Goal: Task Accomplishment & Management: Use online tool/utility

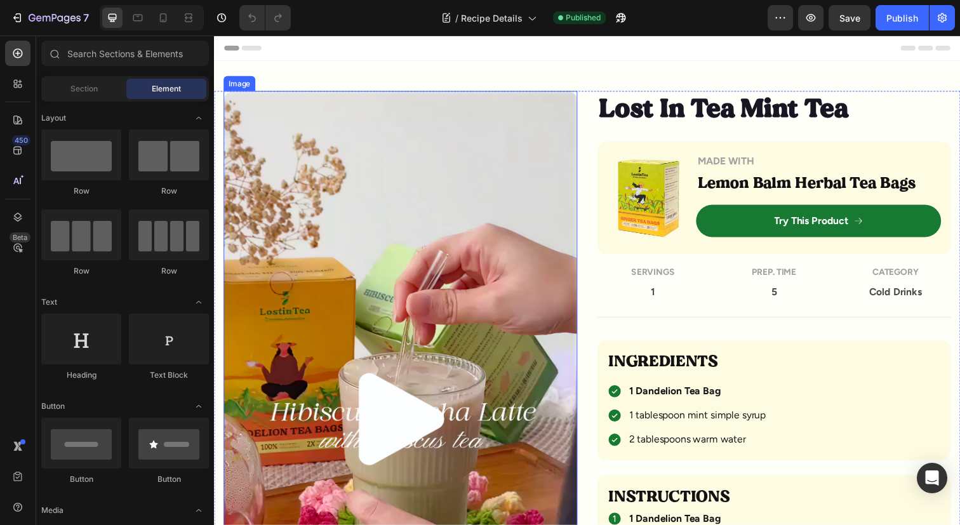
click at [407, 415] on img at bounding box center [403, 422] width 361 height 660
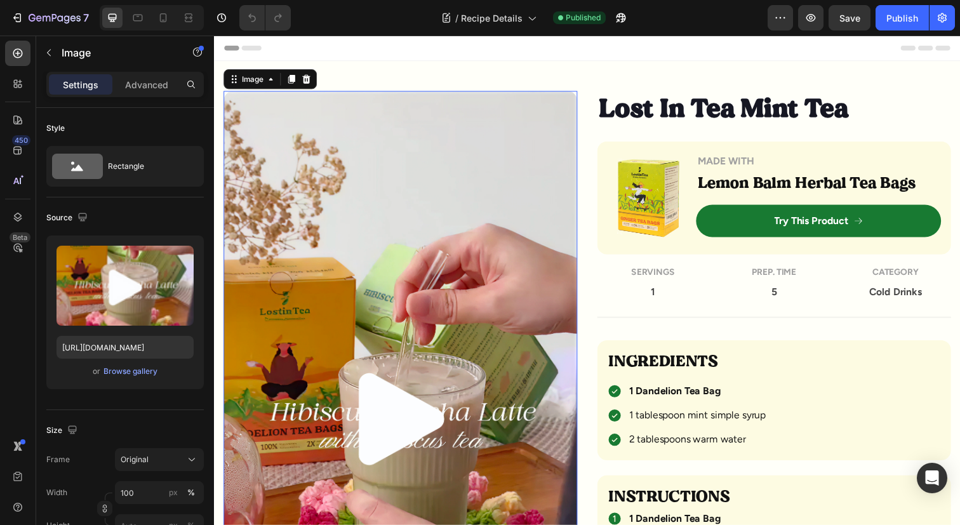
click at [403, 437] on img at bounding box center [403, 422] width 361 height 660
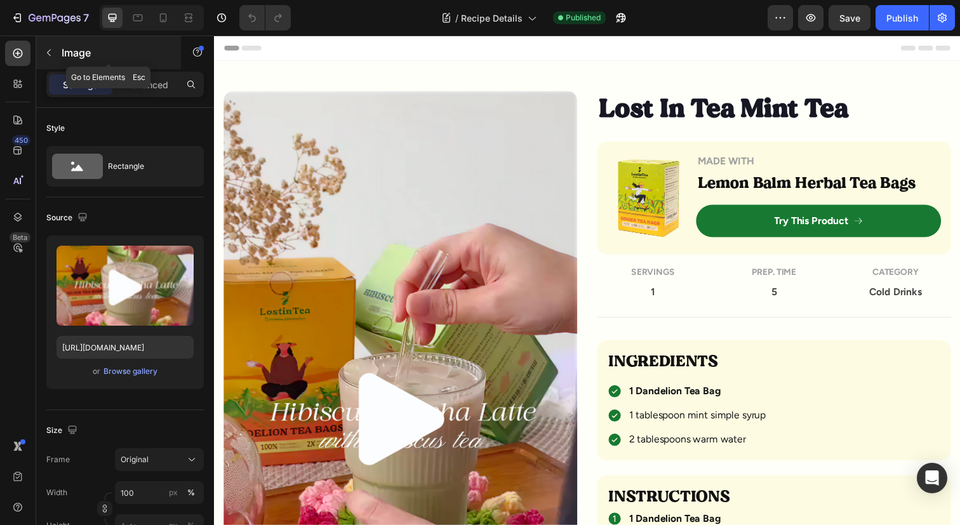
click at [53, 55] on icon "button" at bounding box center [49, 53] width 10 height 10
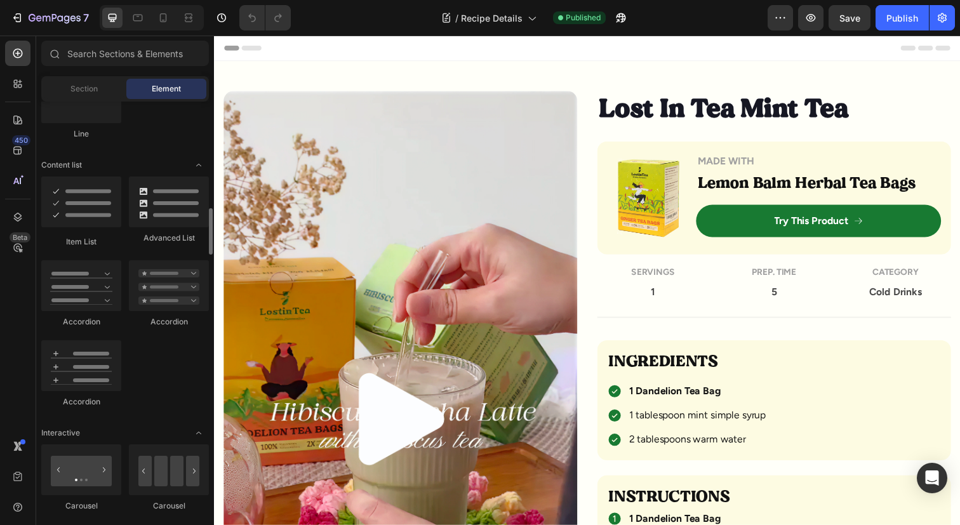
scroll to position [993, 0]
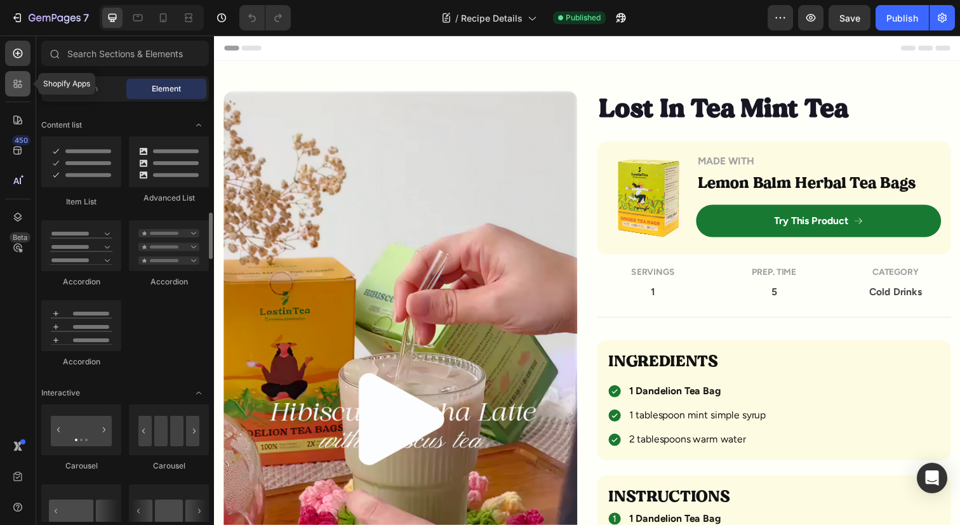
click at [19, 91] on div at bounding box center [17, 83] width 25 height 25
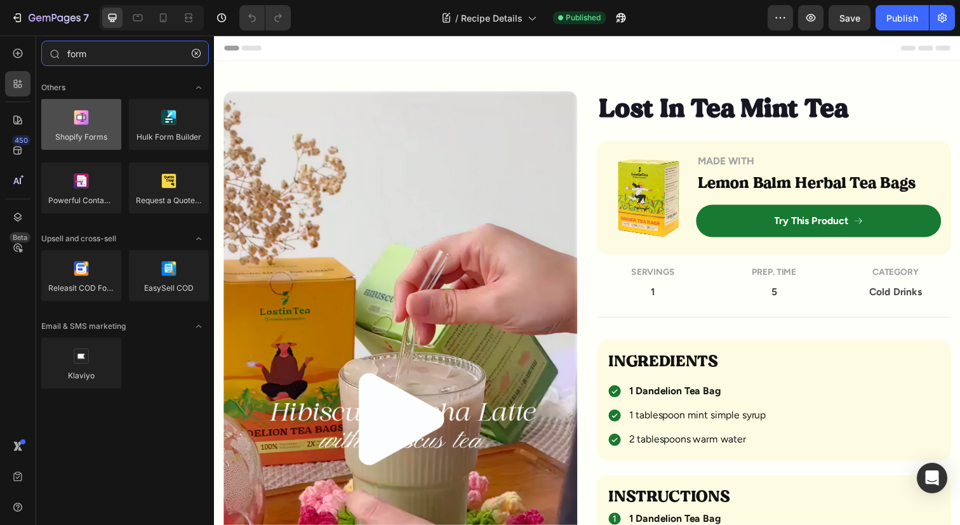
type input "form"
click at [90, 131] on div at bounding box center [81, 124] width 80 height 51
click at [88, 131] on div at bounding box center [81, 124] width 80 height 51
click at [84, 131] on div at bounding box center [81, 124] width 80 height 51
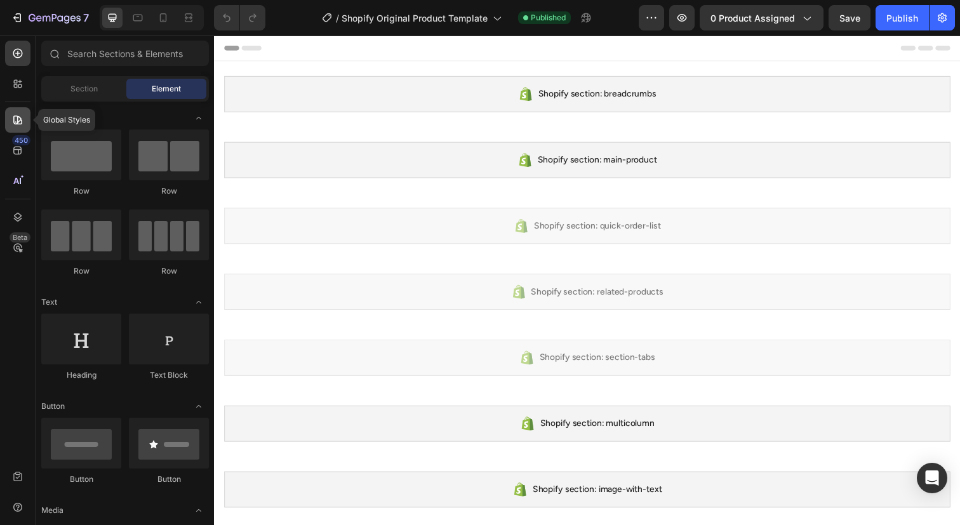
click at [17, 116] on icon at bounding box center [17, 120] width 9 height 9
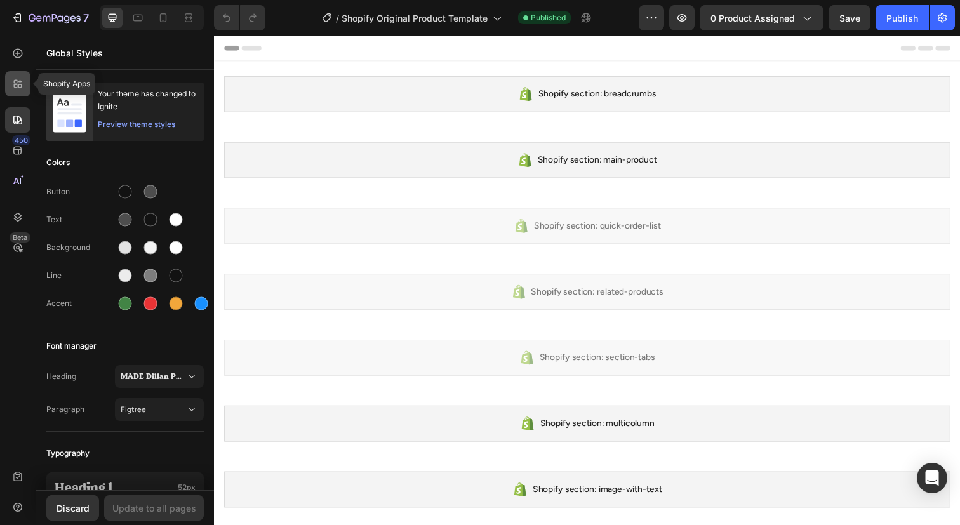
click at [18, 89] on icon at bounding box center [17, 83] width 13 height 13
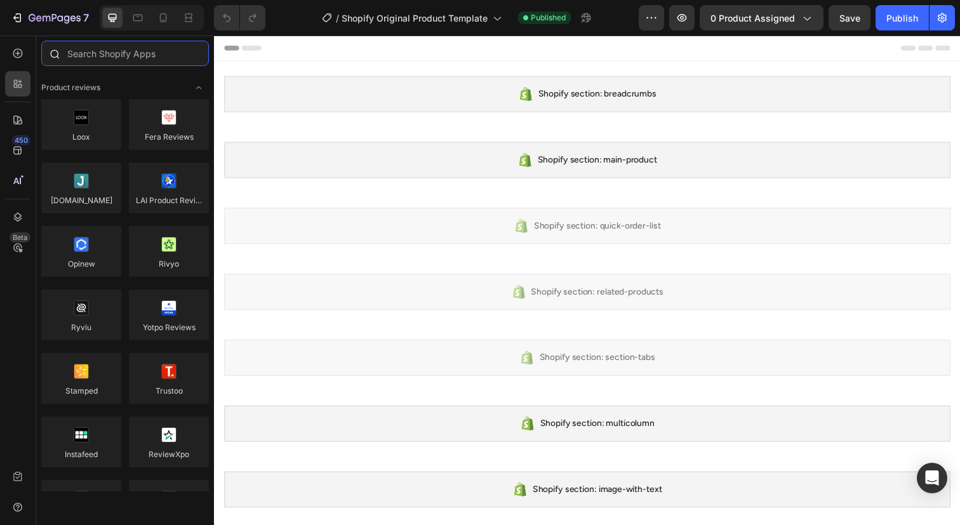
click at [112, 52] on input "text" at bounding box center [125, 53] width 168 height 25
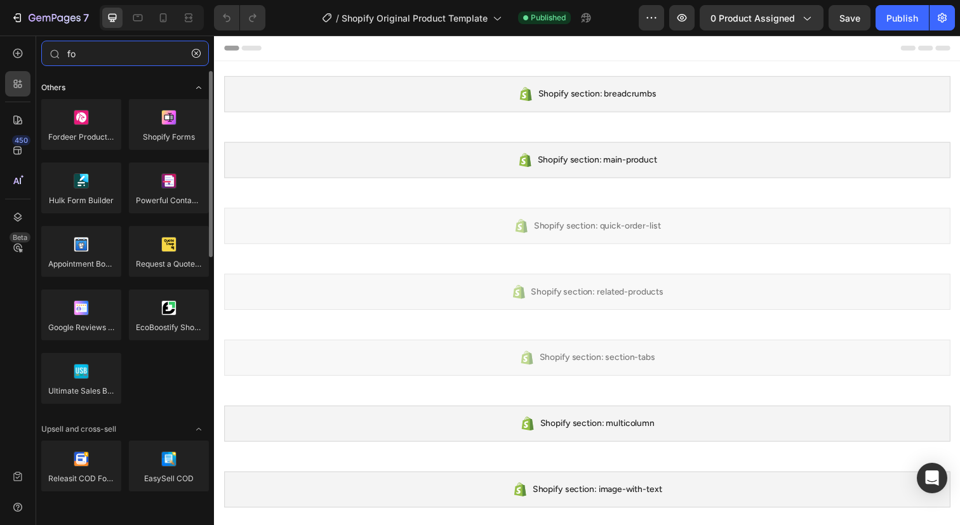
type input "f"
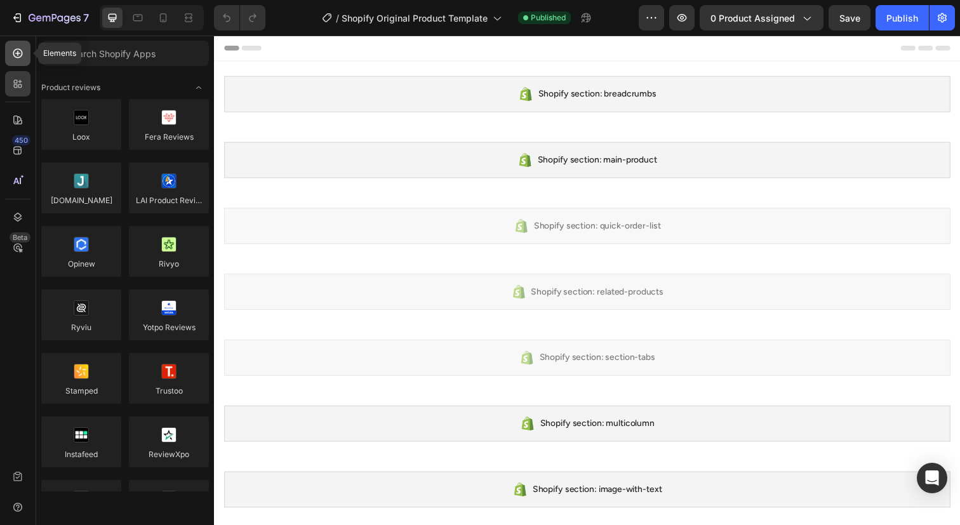
click at [22, 57] on icon at bounding box center [17, 53] width 13 height 13
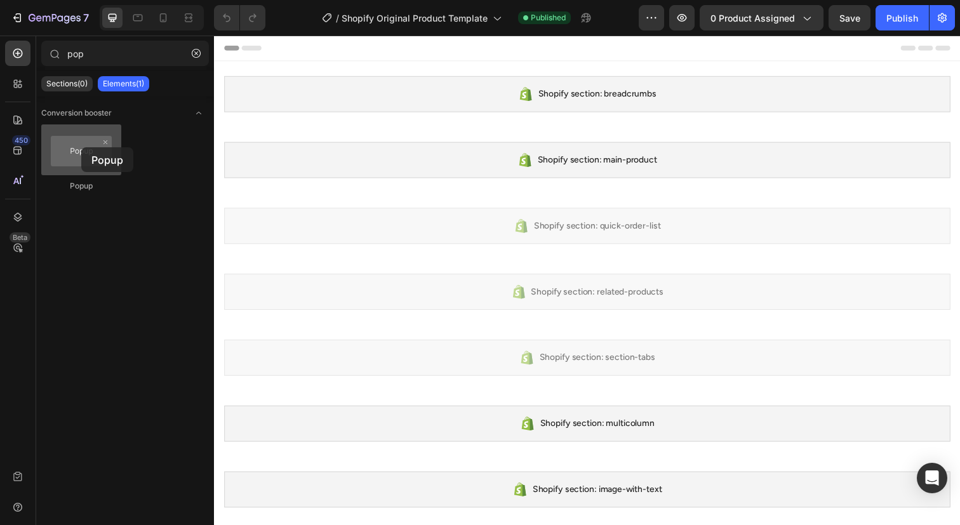
drag, startPoint x: 89, startPoint y: 168, endPoint x: 80, endPoint y: 150, distance: 20.2
click at [80, 150] on div at bounding box center [81, 149] width 80 height 51
click at [79, 79] on p "Sections(0)" at bounding box center [66, 84] width 41 height 10
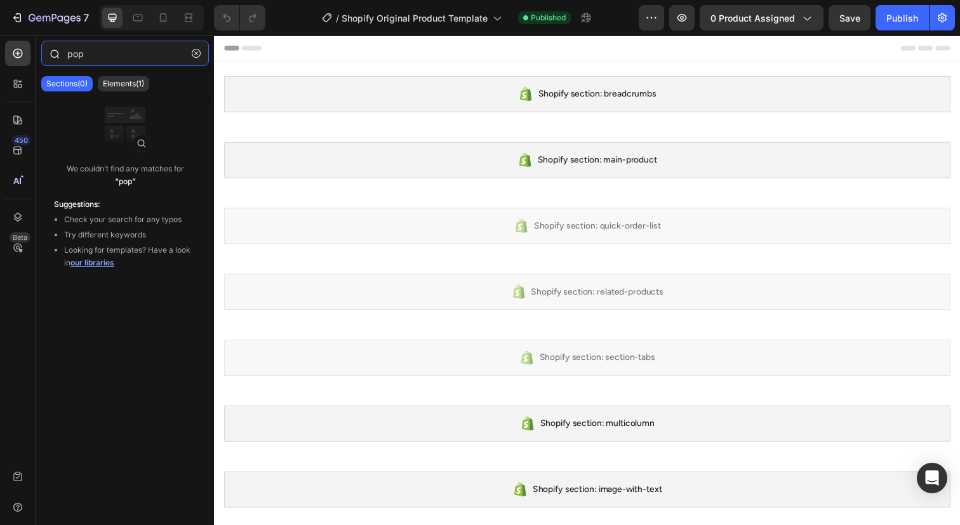
click at [136, 60] on input "pop" at bounding box center [125, 53] width 168 height 25
type input "p"
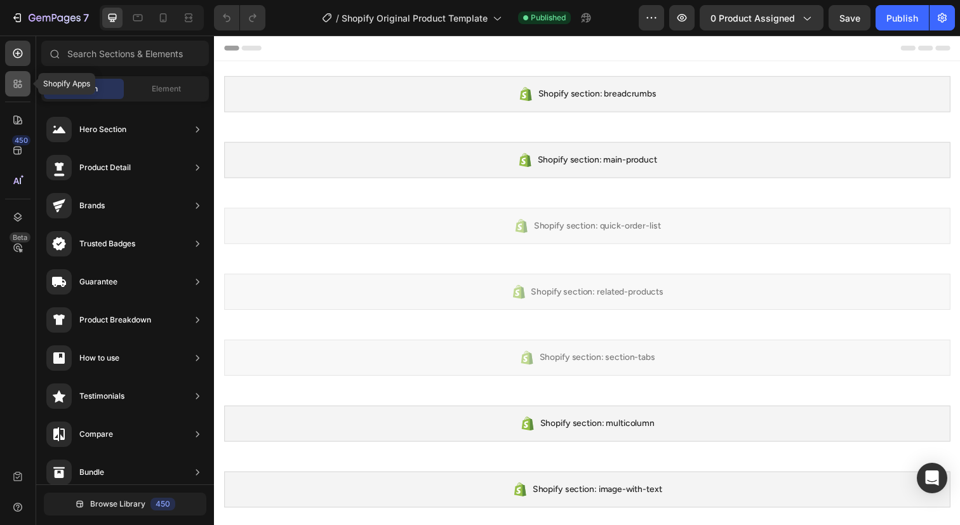
click at [14, 81] on icon at bounding box center [16, 82] width 4 height 4
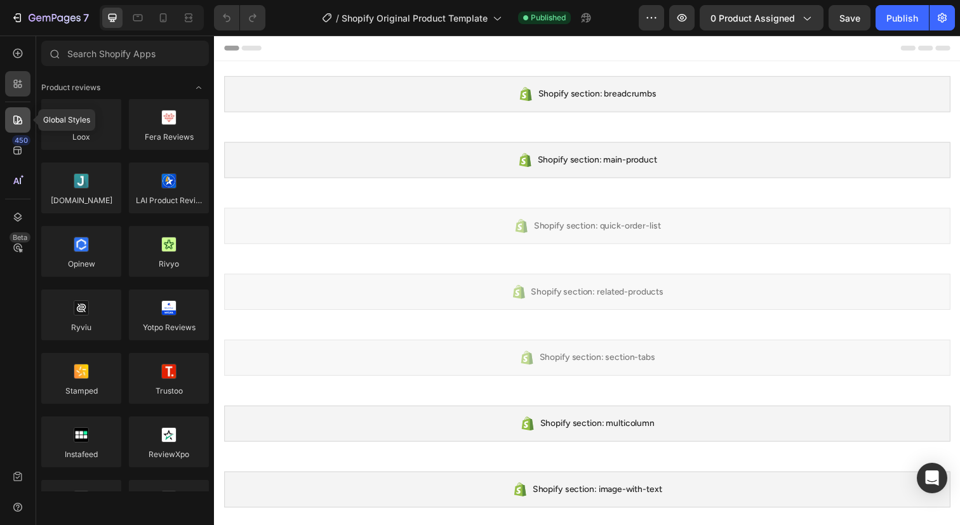
click at [13, 110] on div at bounding box center [17, 119] width 25 height 25
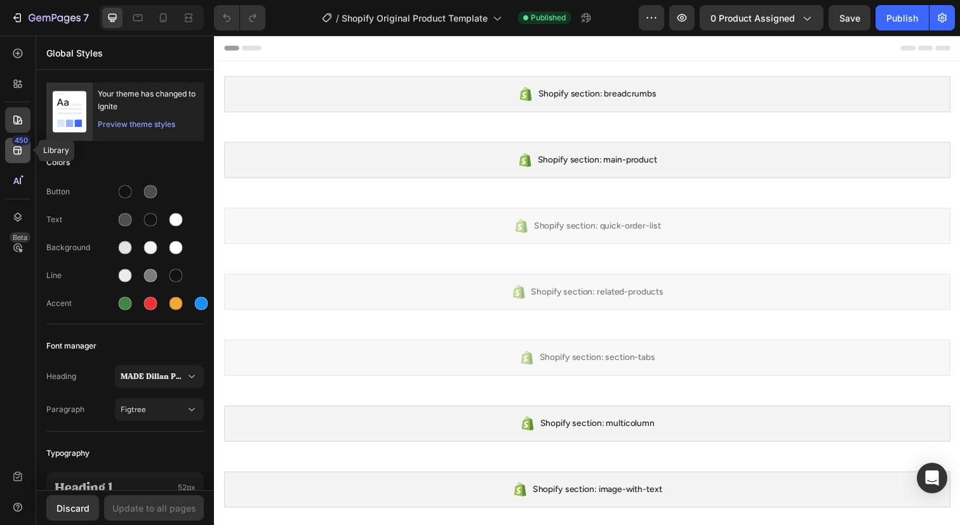
click at [18, 140] on div "450" at bounding box center [21, 140] width 18 height 10
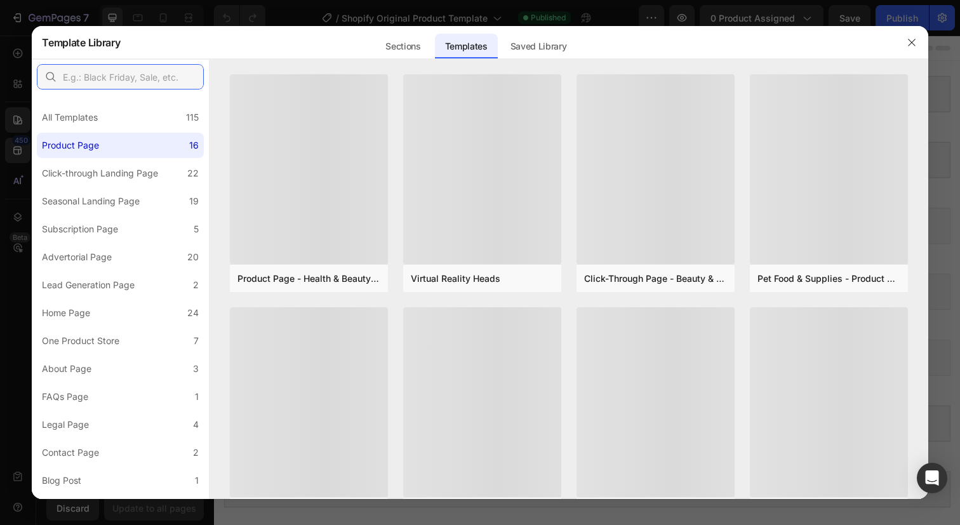
click at [114, 82] on input "text" at bounding box center [120, 76] width 167 height 25
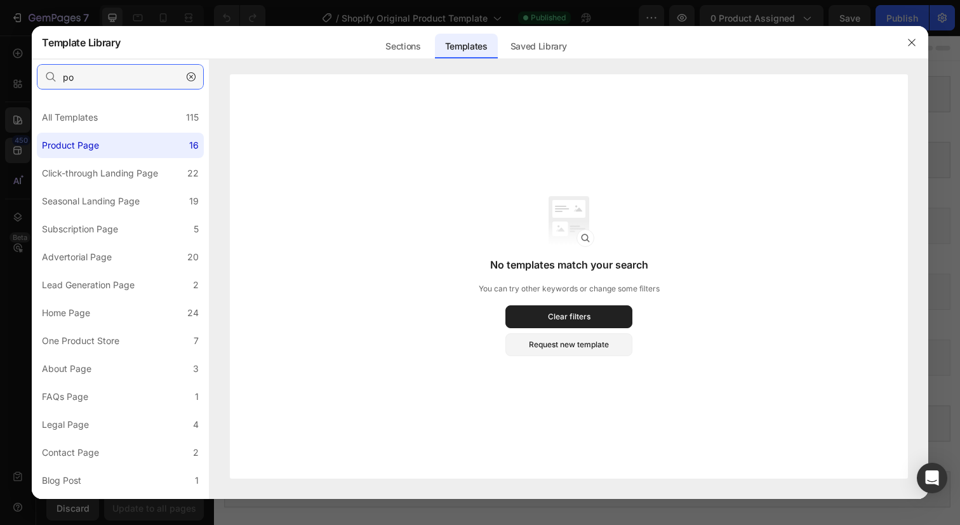
type input "p"
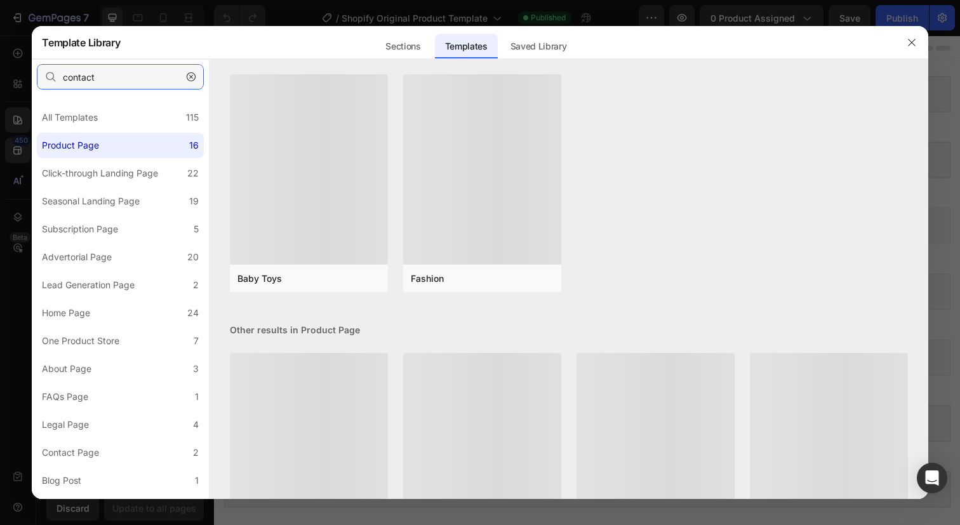
type input "contact"
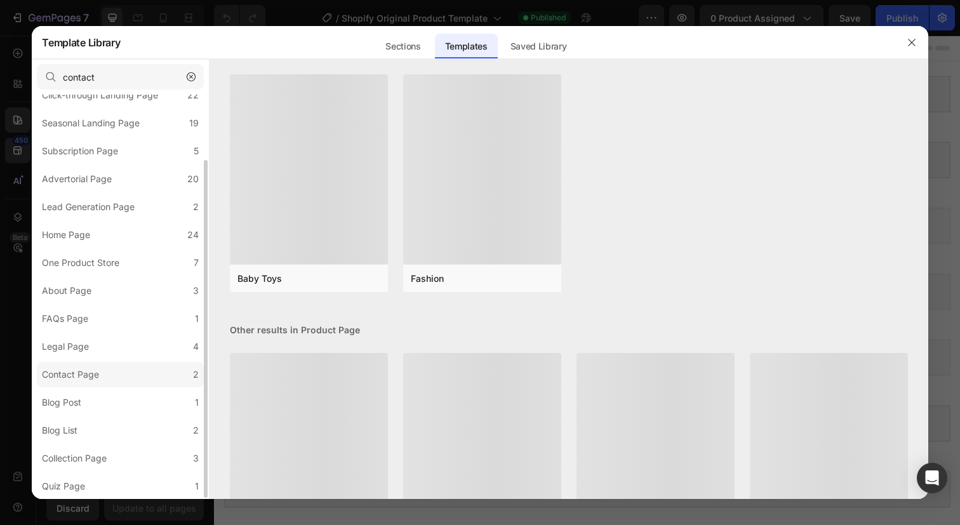
click at [104, 376] on label "Contact Page 2" at bounding box center [120, 374] width 167 height 25
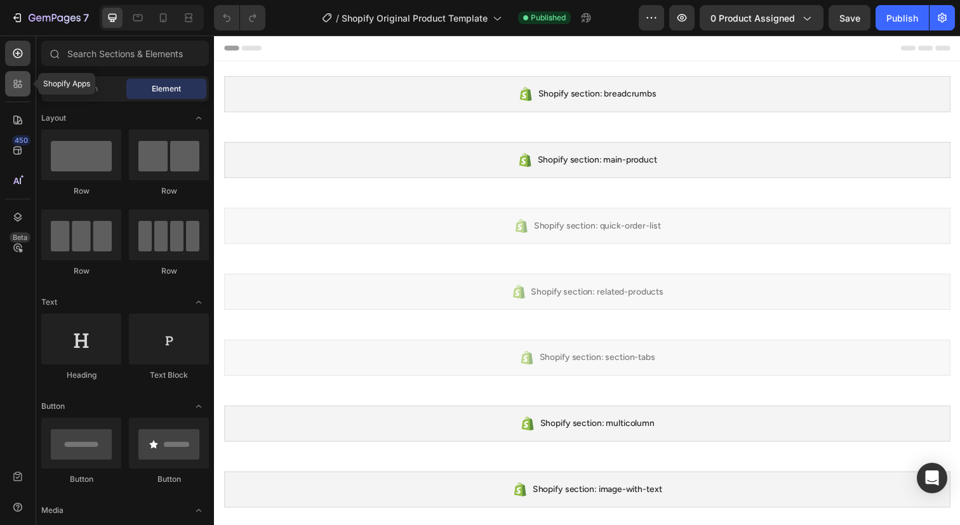
click at [20, 89] on icon at bounding box center [17, 83] width 13 height 13
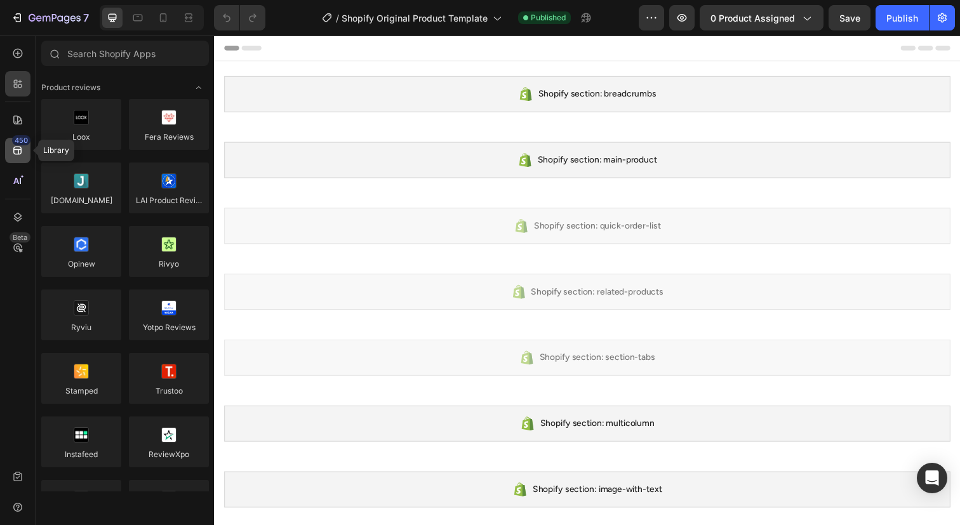
click at [16, 145] on div "450" at bounding box center [21, 140] width 18 height 10
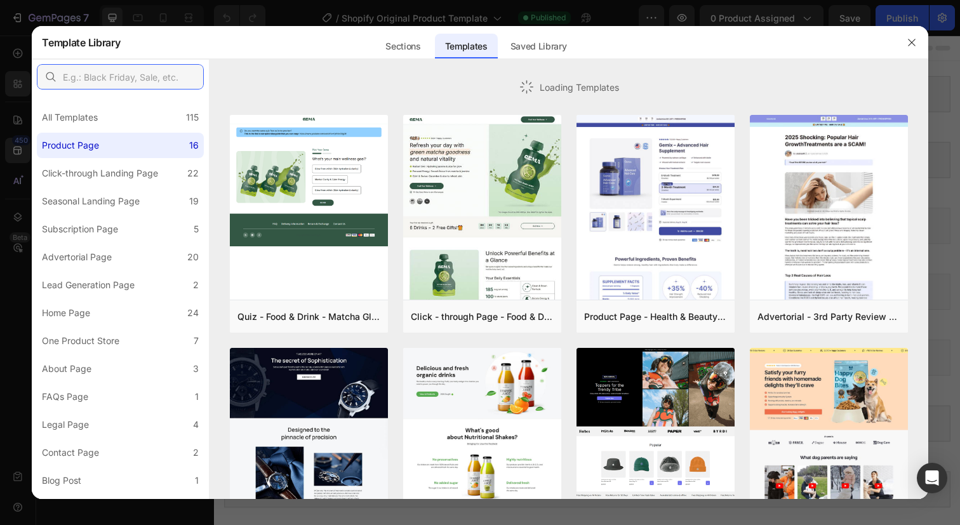
click at [136, 73] on input "text" at bounding box center [120, 76] width 167 height 25
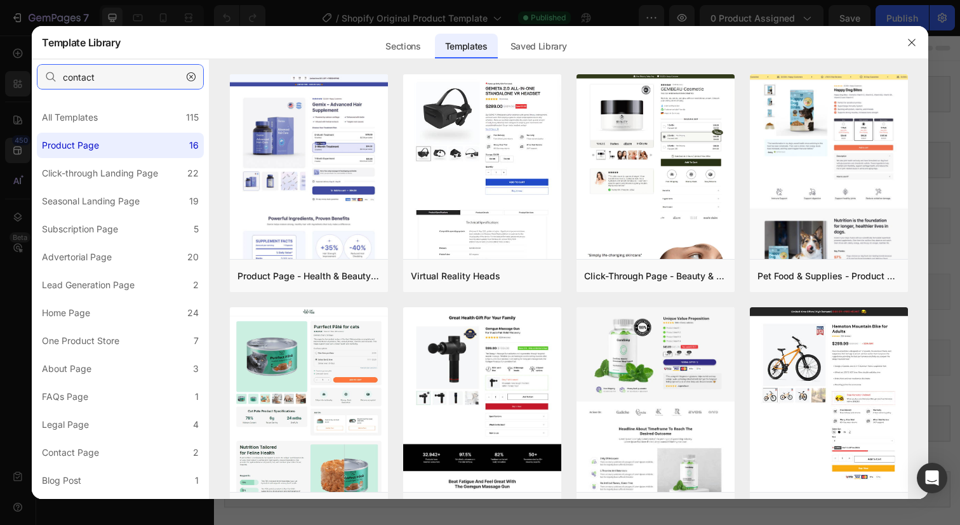
type input "contact"
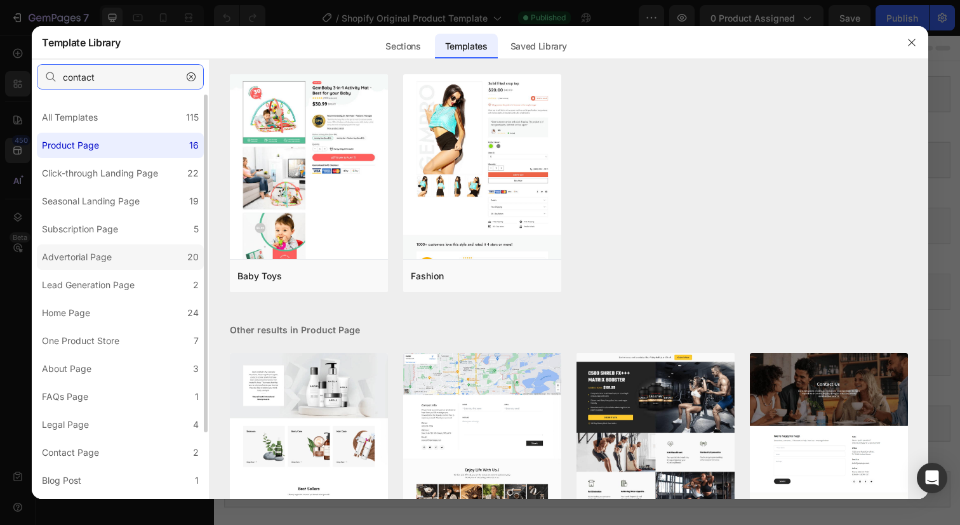
scroll to position [78, 0]
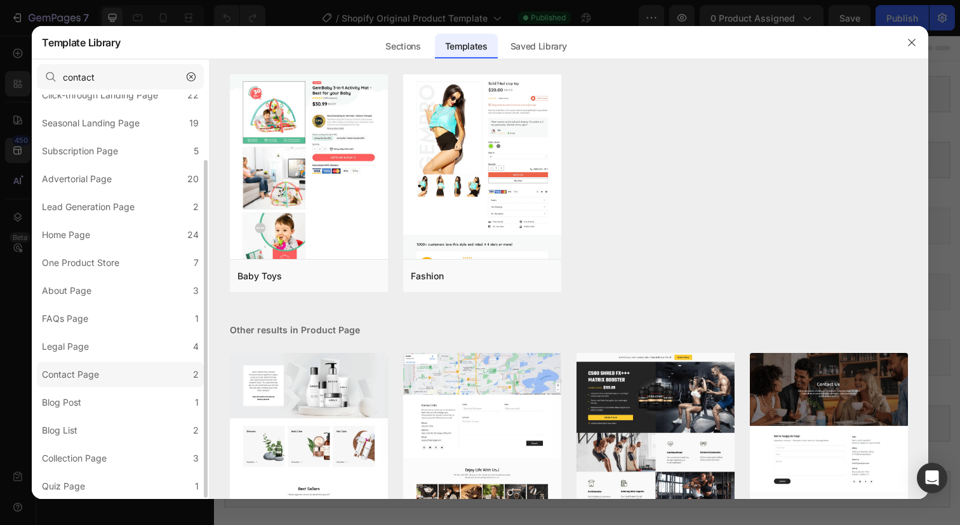
click at [102, 376] on div "Contact Page" at bounding box center [73, 374] width 62 height 15
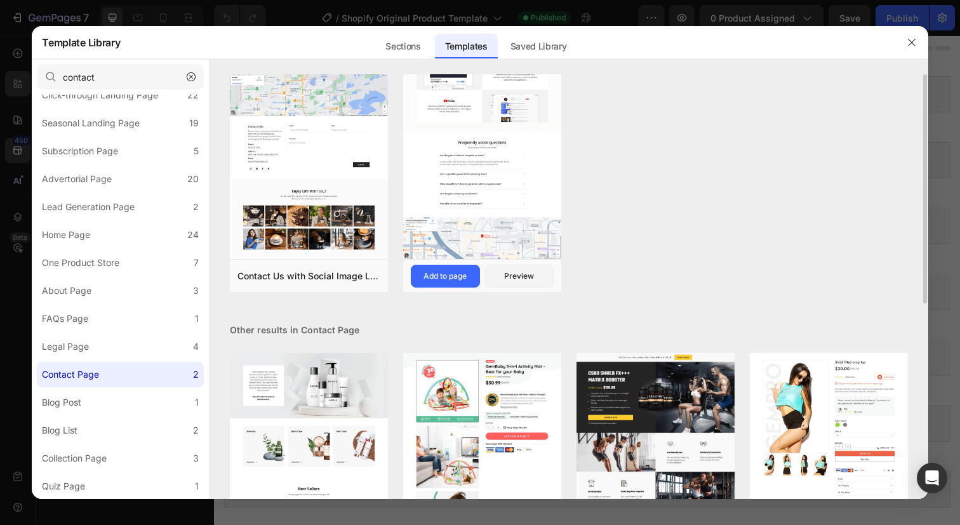
click at [483, 189] on img at bounding box center [482, 84] width 158 height 350
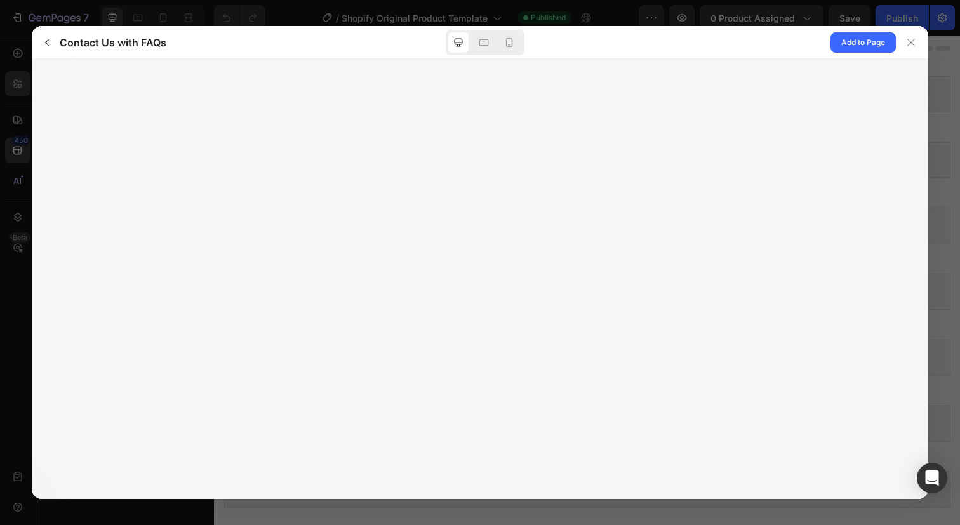
click at [508, 268] on div at bounding box center [480, 278] width 896 height 439
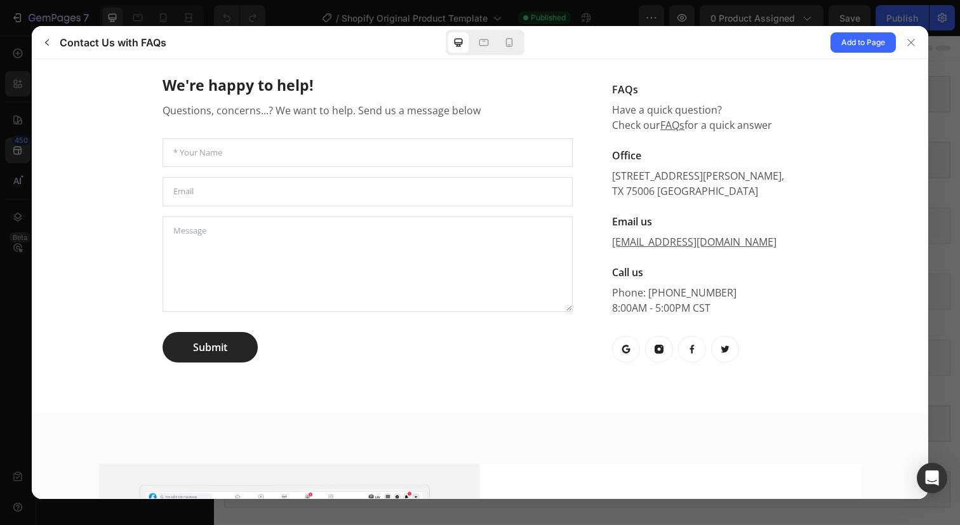
scroll to position [456, 0]
click at [425, 260] on textarea at bounding box center [367, 262] width 411 height 95
click at [383, 184] on input "email" at bounding box center [367, 190] width 411 height 29
click at [402, 149] on input "text" at bounding box center [367, 151] width 411 height 29
click at [909, 40] on icon at bounding box center [911, 42] width 10 height 10
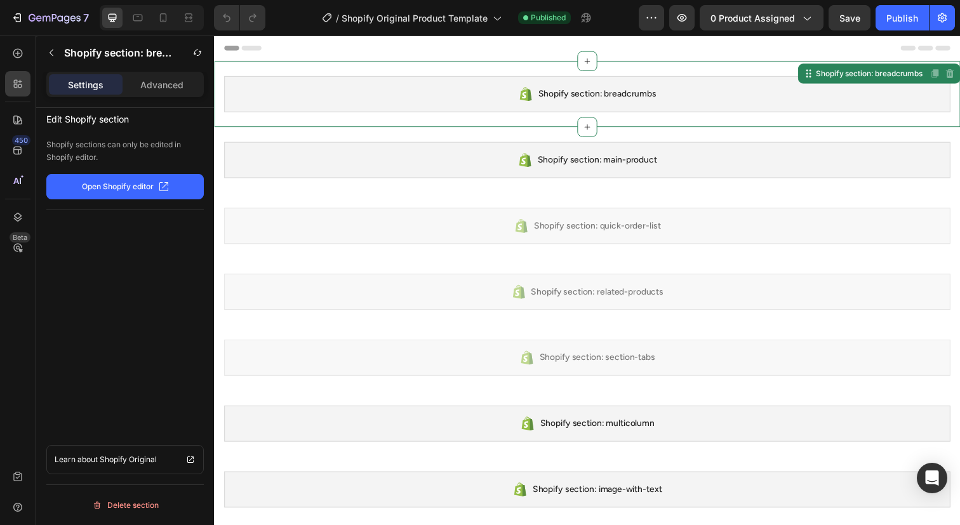
click at [365, 103] on div "Shopify section: breadcrumbs" at bounding box center [594, 95] width 741 height 37
click at [599, 60] on icon at bounding box center [595, 61] width 10 height 10
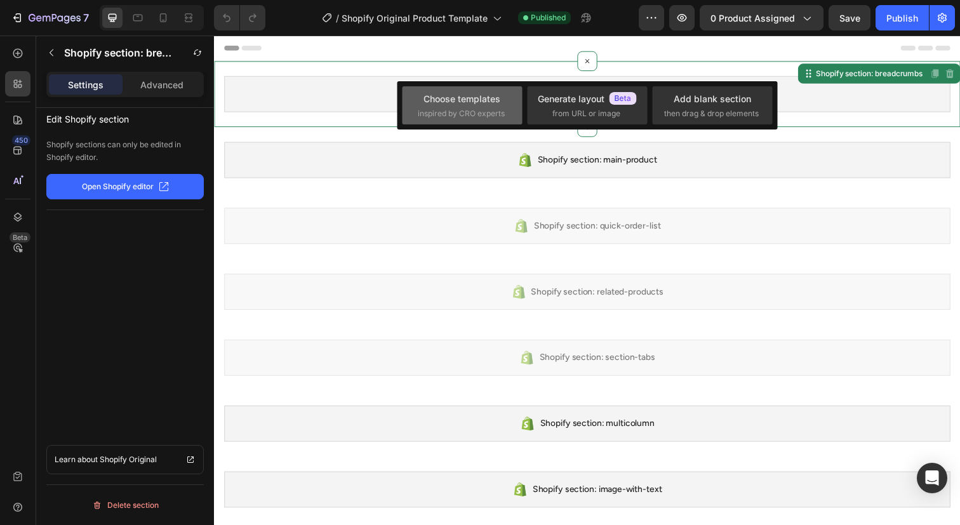
click at [493, 119] on div "Choose templates inspired by CRO experts" at bounding box center [462, 105] width 120 height 38
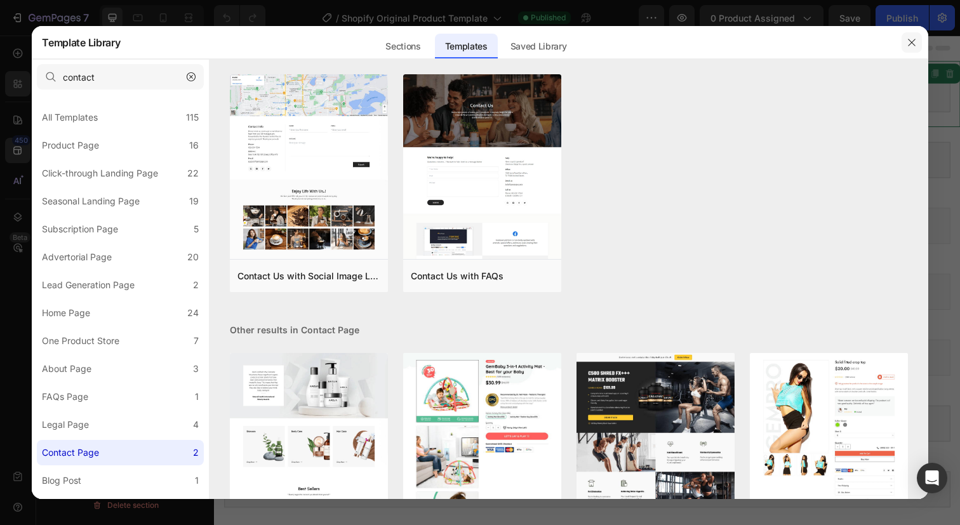
click at [908, 42] on icon "button" at bounding box center [911, 42] width 10 height 10
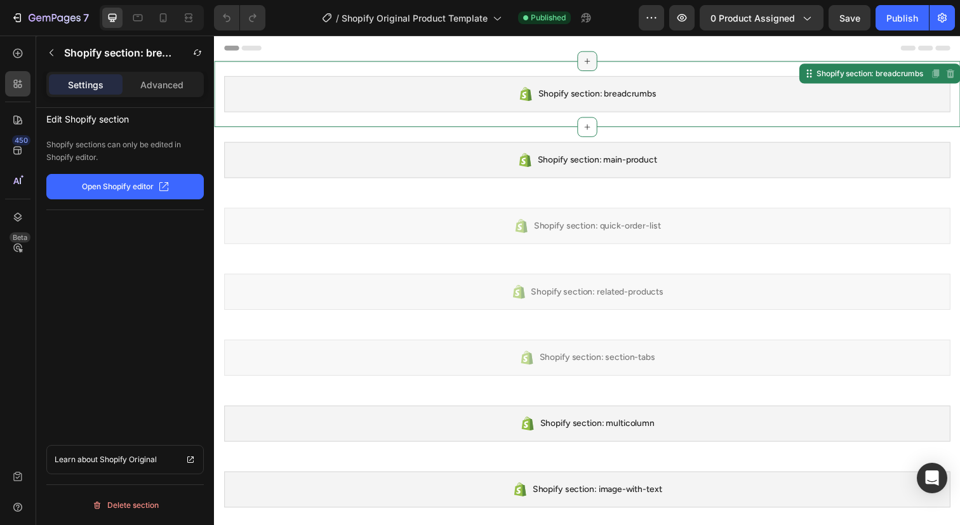
click at [595, 63] on icon at bounding box center [595, 62] width 6 height 6
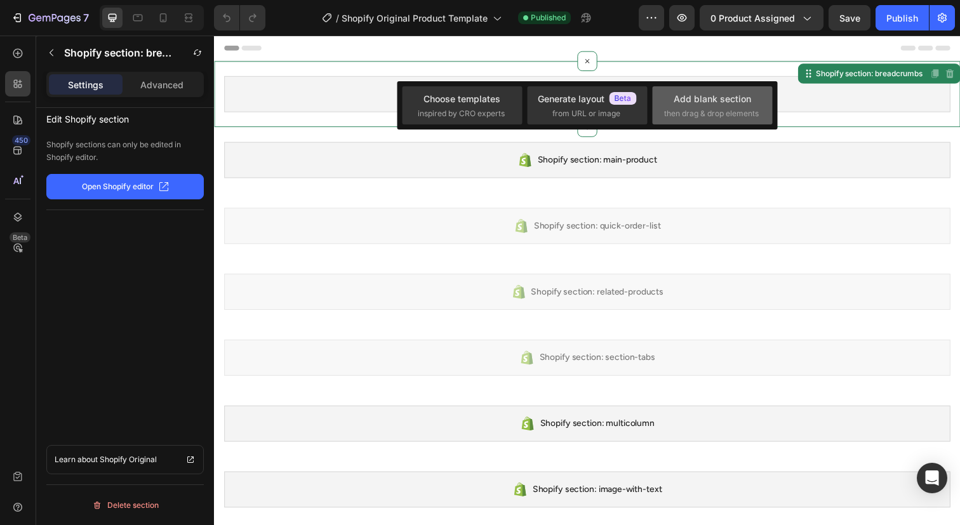
click at [694, 102] on div "Add blank section" at bounding box center [711, 98] width 77 height 13
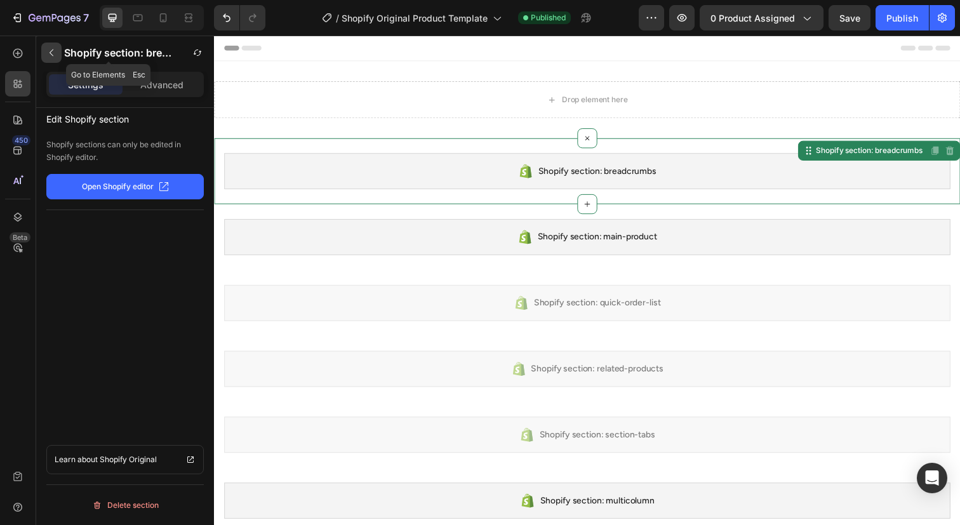
click at [42, 49] on button "button" at bounding box center [51, 53] width 20 height 20
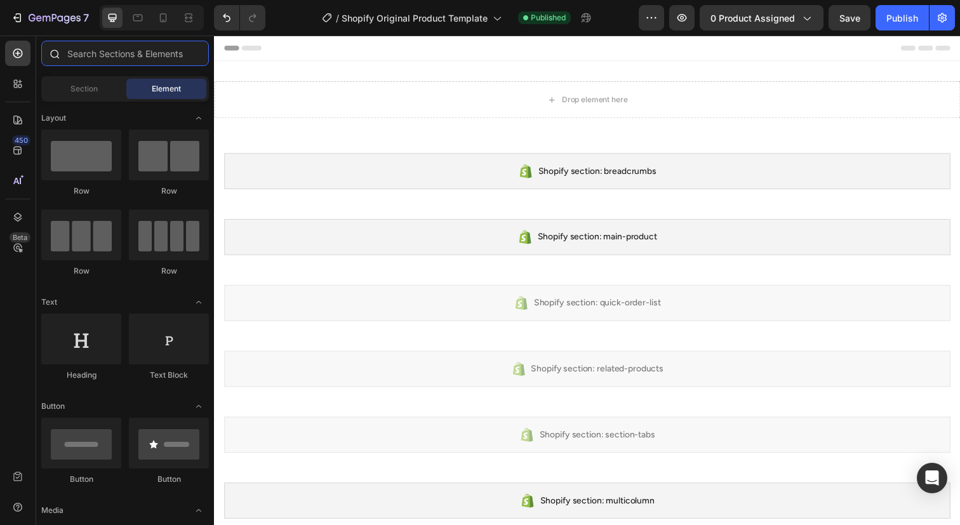
click at [82, 56] on input "text" at bounding box center [125, 53] width 168 height 25
type input "f"
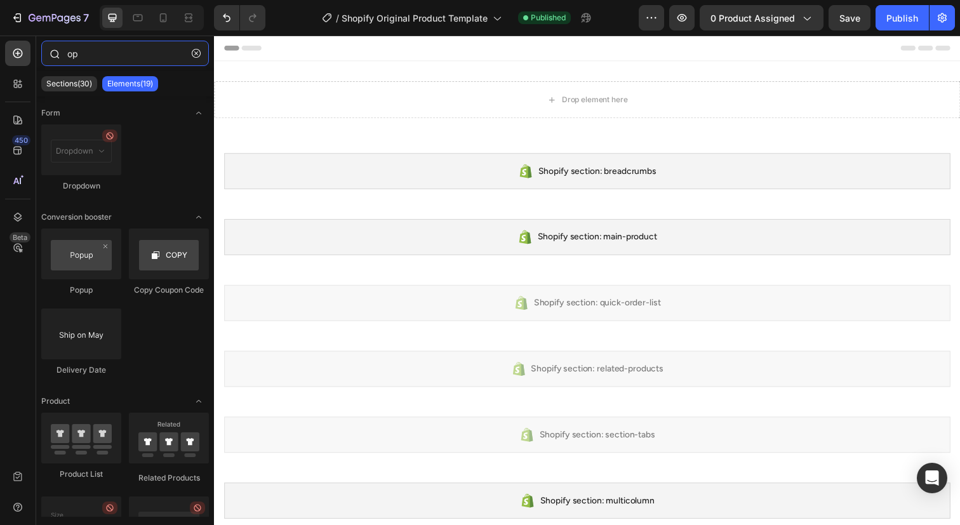
type input "o"
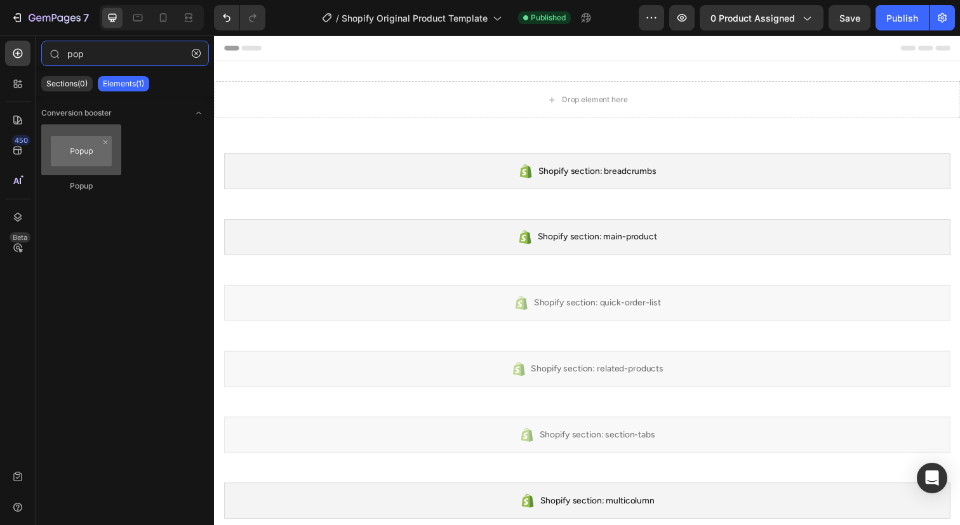
type input "pop"
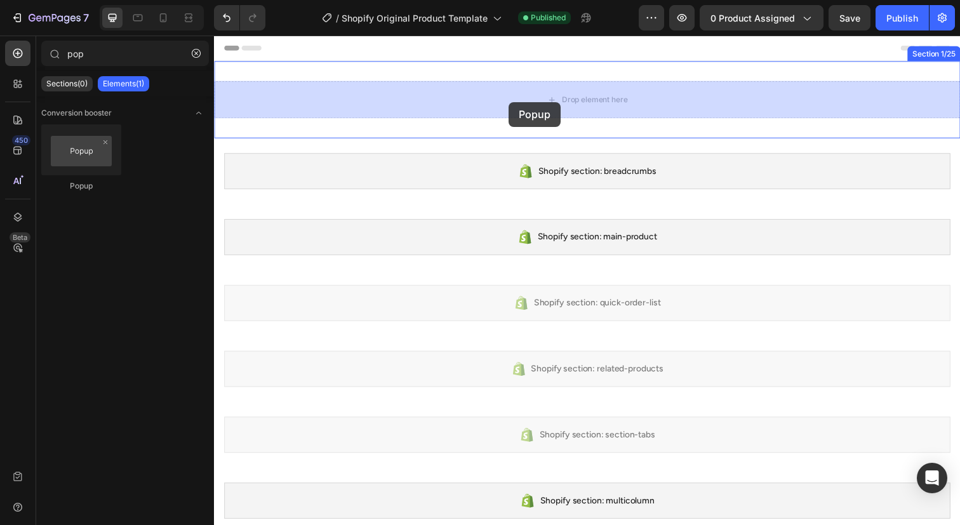
drag, startPoint x: 273, startPoint y: 196, endPoint x: 515, endPoint y: 103, distance: 259.0
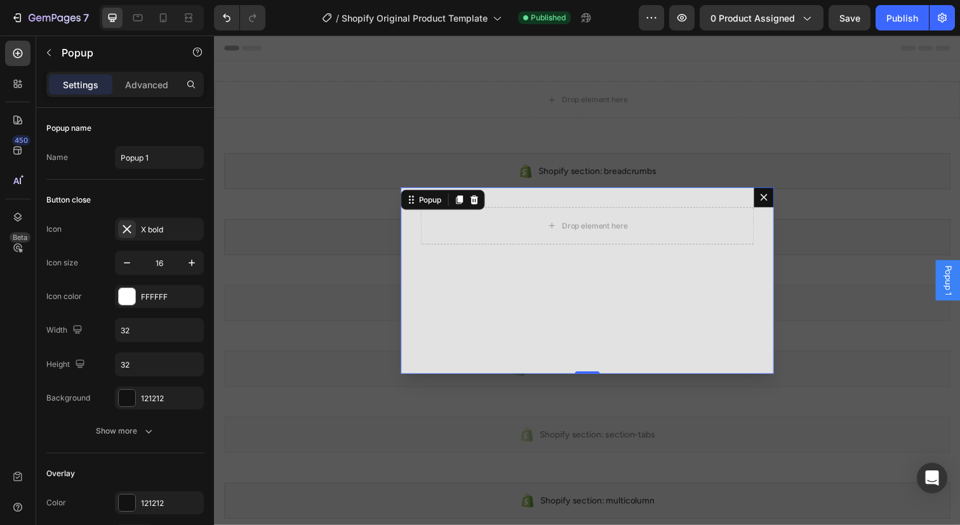
click at [515, 103] on div "Backdrop" at bounding box center [595, 286] width 762 height 500
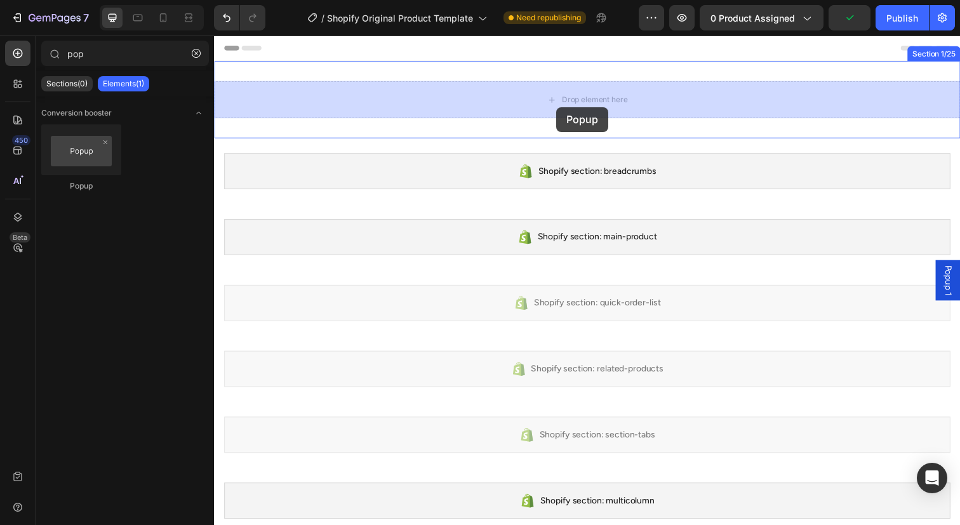
drag, startPoint x: 296, startPoint y: 197, endPoint x: 567, endPoint y: 101, distance: 286.9
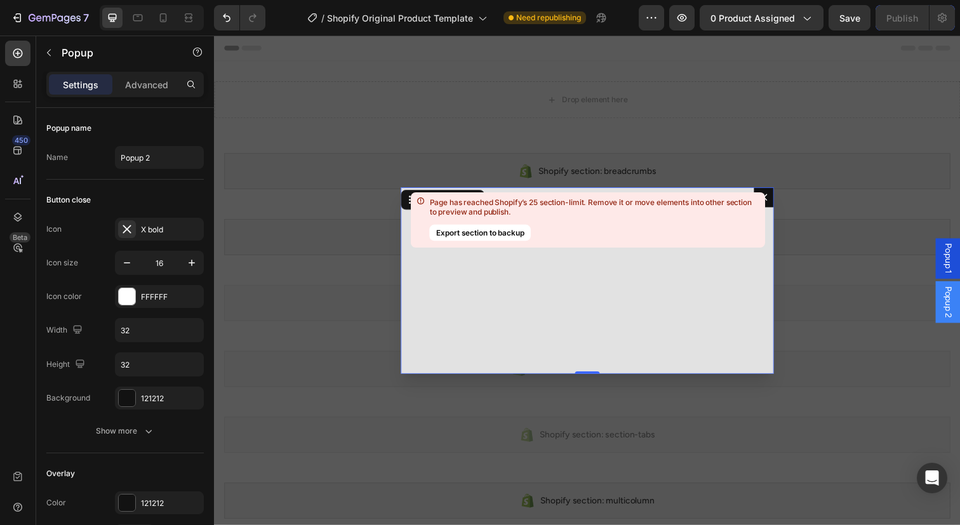
click at [779, 200] on icon "Dialog content" at bounding box center [775, 200] width 10 height 10
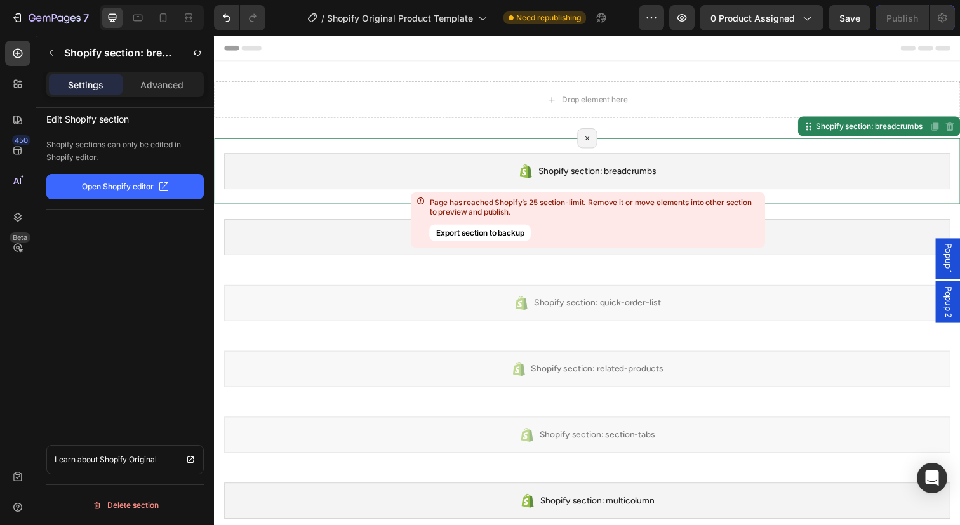
click at [713, 172] on div "Shopify section: breadcrumbs" at bounding box center [594, 174] width 741 height 37
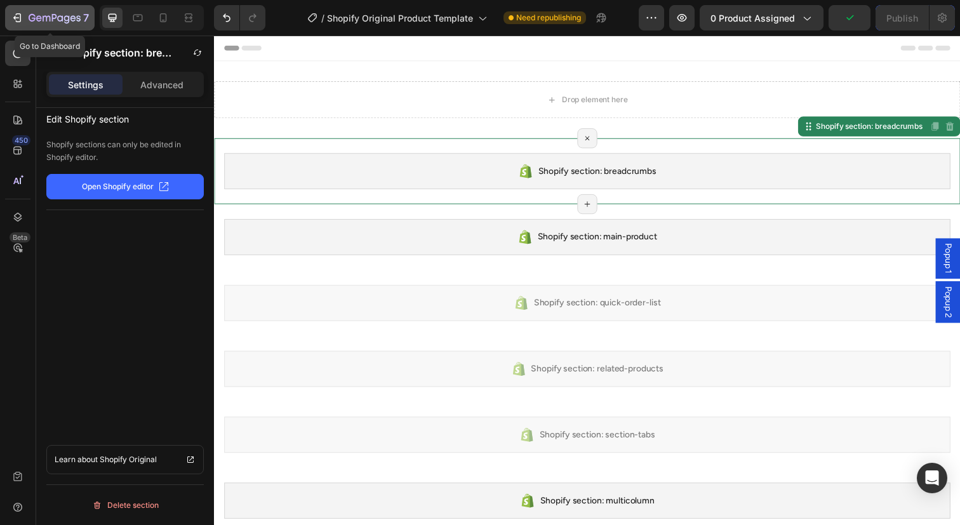
click at [55, 20] on icon "button" at bounding box center [55, 18] width 52 height 11
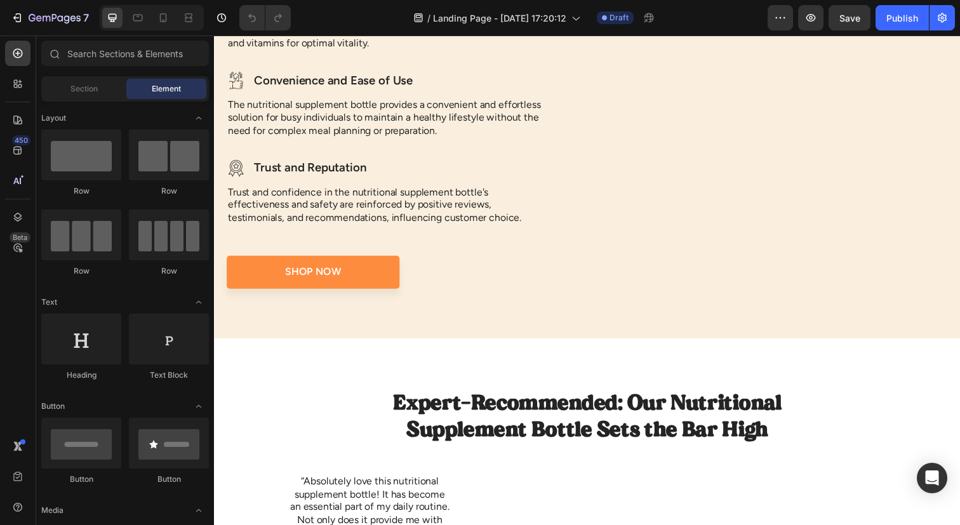
scroll to position [1464, 0]
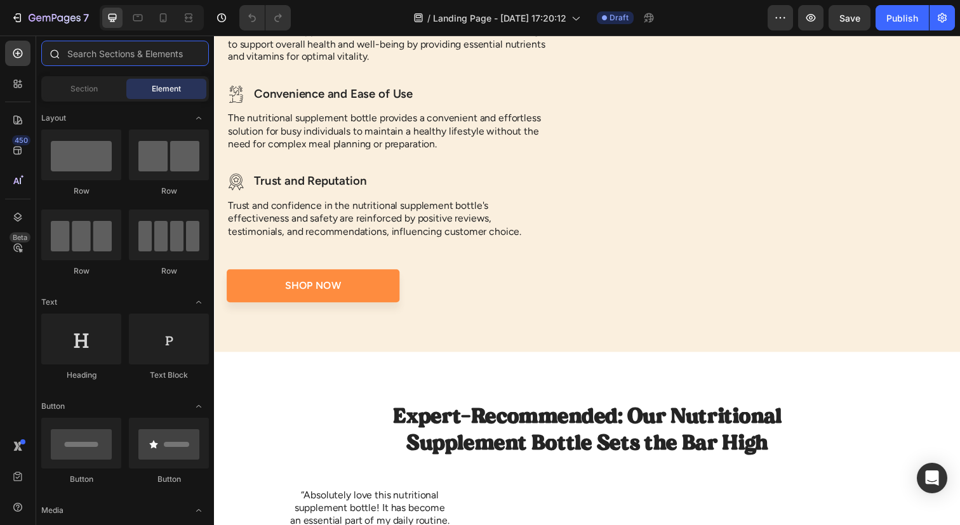
click at [101, 54] on input "text" at bounding box center [125, 53] width 168 height 25
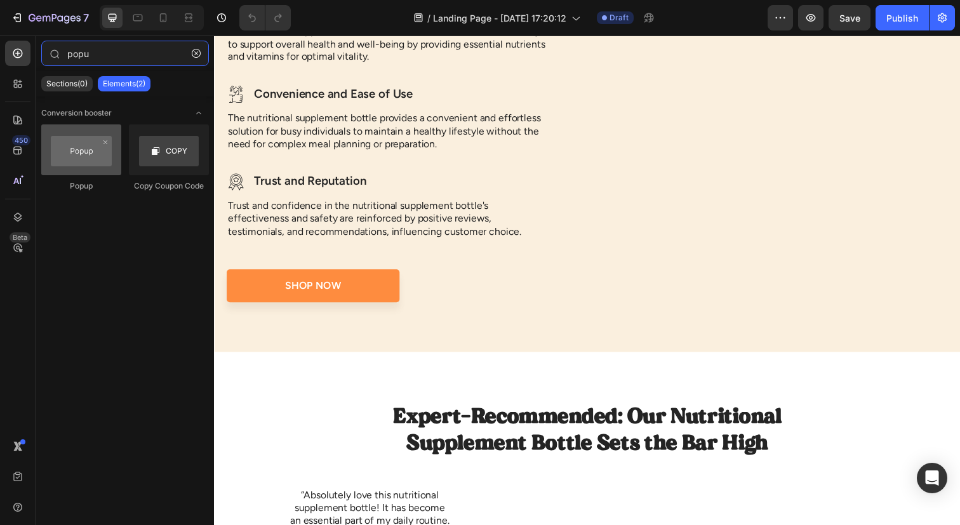
type input "popu"
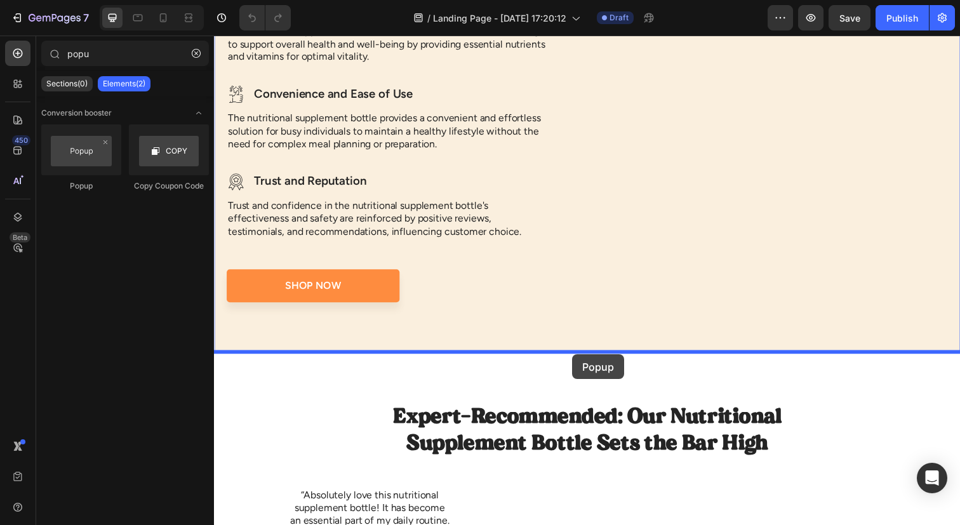
drag, startPoint x: 300, startPoint y: 206, endPoint x: 580, endPoint y: 361, distance: 320.2
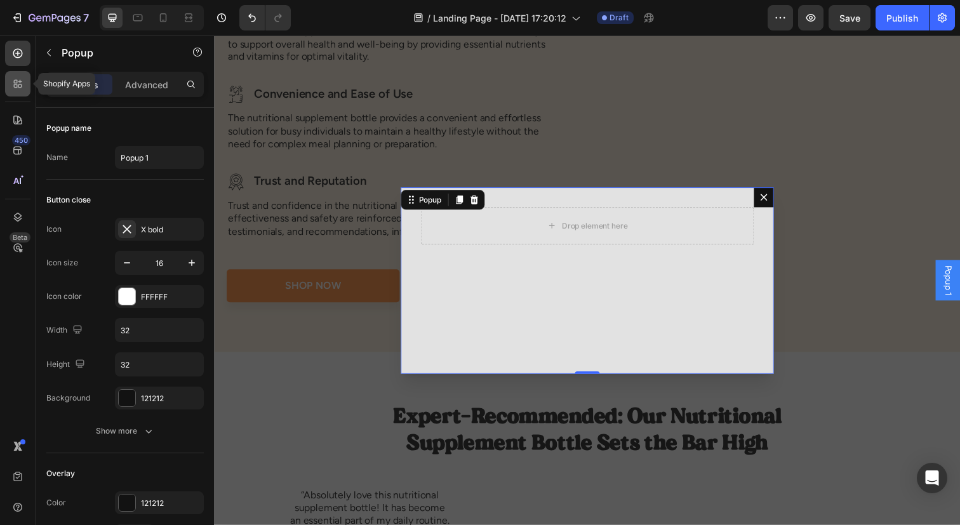
click at [26, 76] on div at bounding box center [17, 83] width 25 height 25
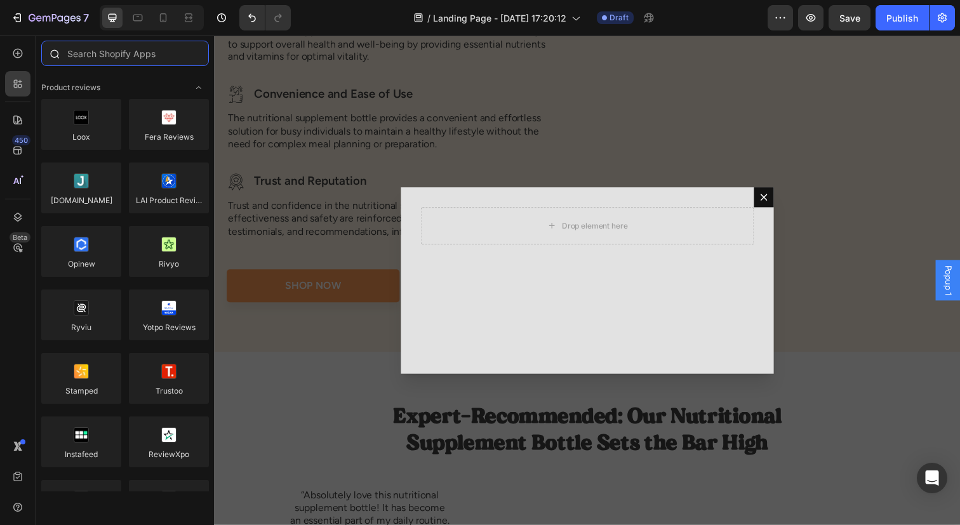
click at [101, 58] on input "text" at bounding box center [125, 53] width 168 height 25
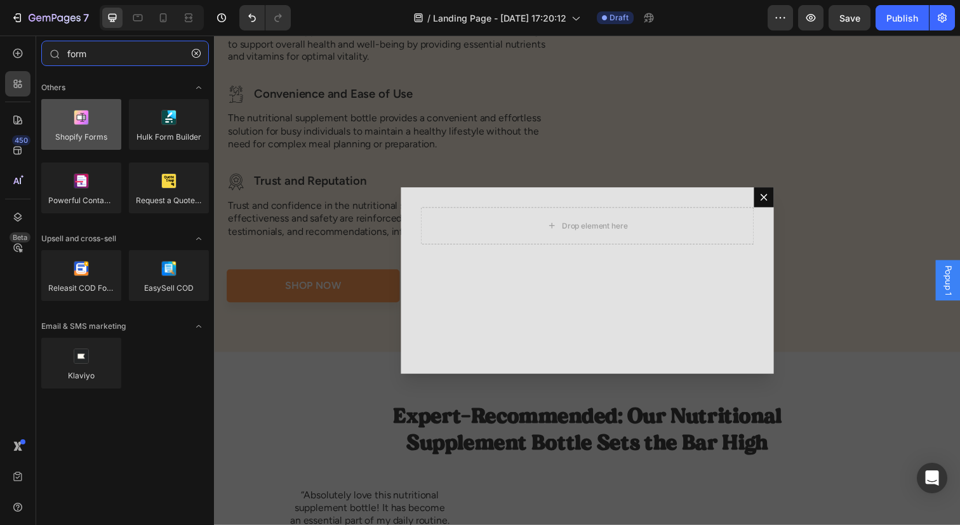
type input "form"
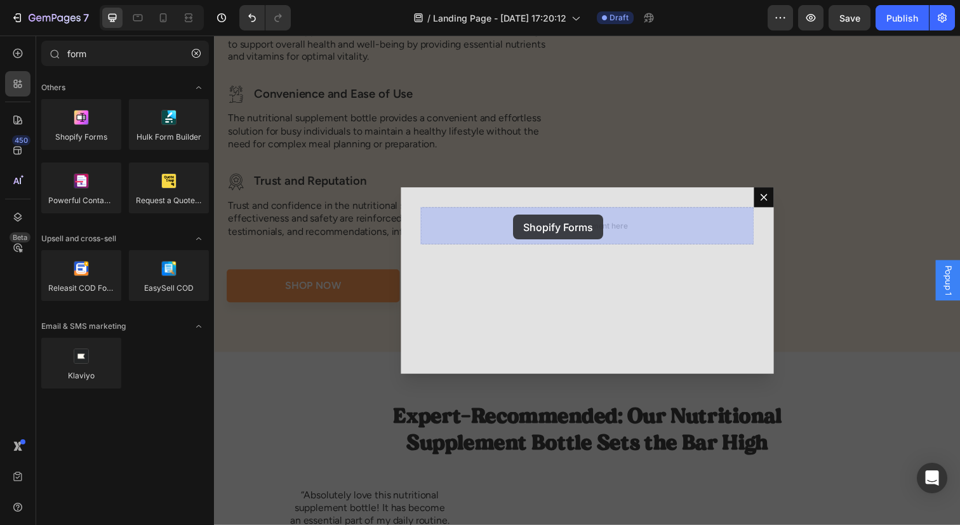
drag, startPoint x: 293, startPoint y: 157, endPoint x: 524, endPoint y: 224, distance: 240.5
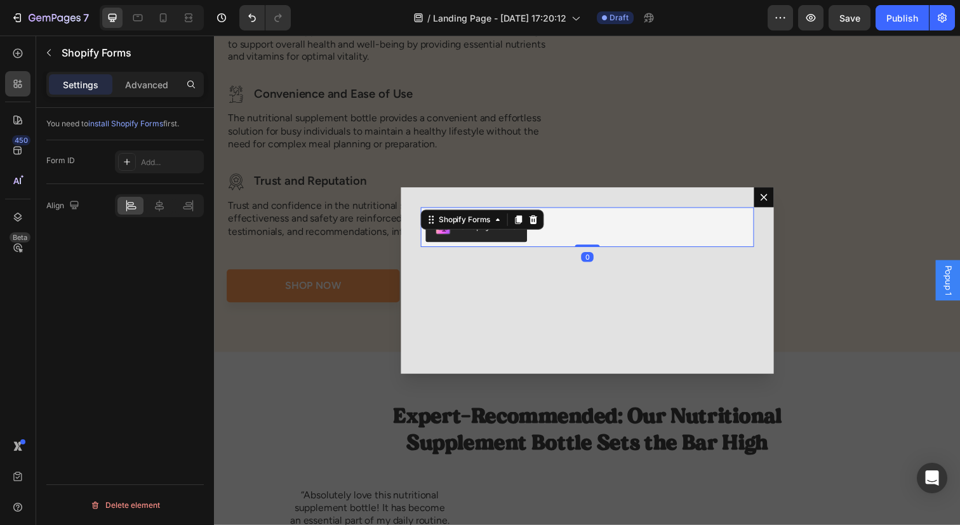
click at [597, 235] on div "Shopify Forms" at bounding box center [595, 231] width 330 height 30
click at [176, 162] on div "Add..." at bounding box center [171, 162] width 60 height 11
click at [959, 289] on div "Popup 1" at bounding box center [962, 285] width 25 height 41
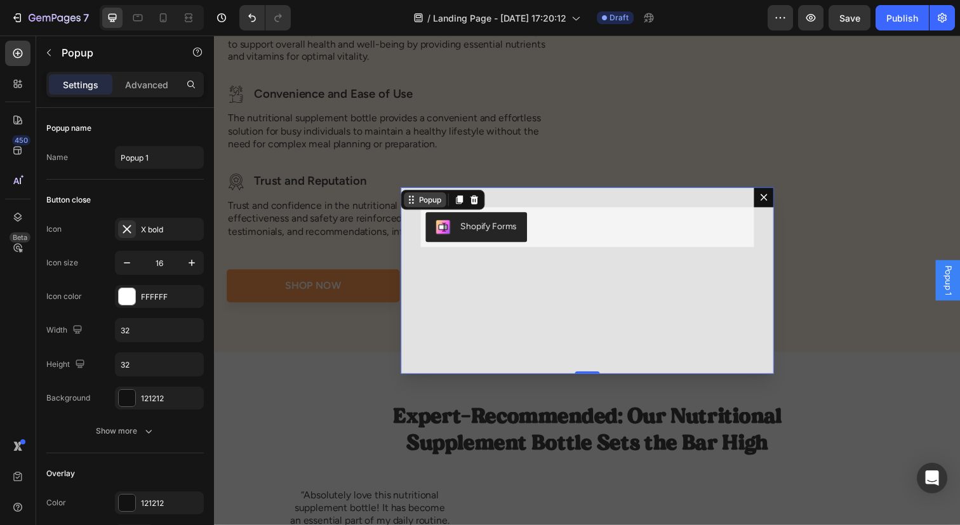
click at [420, 201] on icon "Dialog content" at bounding box center [415, 203] width 10 height 10
click at [434, 298] on div "Shopify Forms Shopify Forms" at bounding box center [594, 285] width 381 height 190
click at [348, 305] on div "Backdrop" at bounding box center [595, 286] width 762 height 500
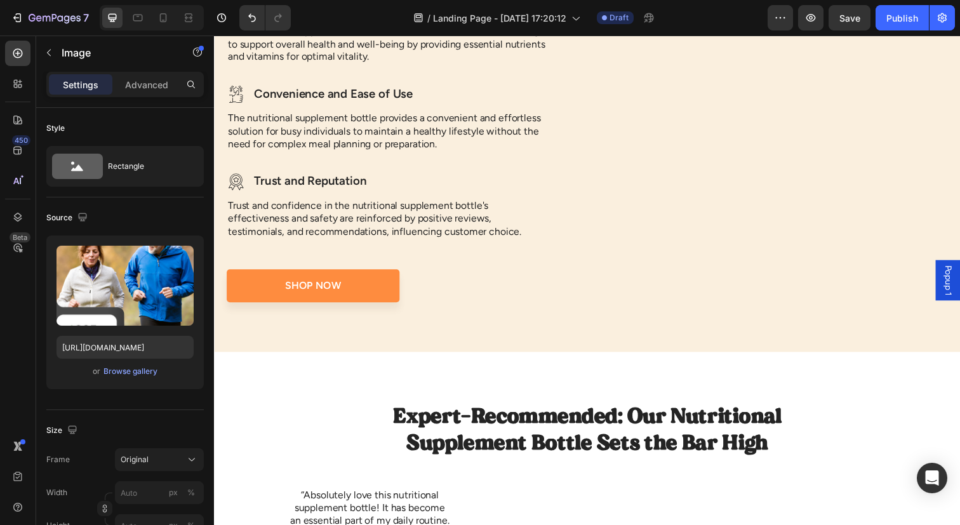
click at [959, 289] on span "Popup 1" at bounding box center [963, 285] width 13 height 31
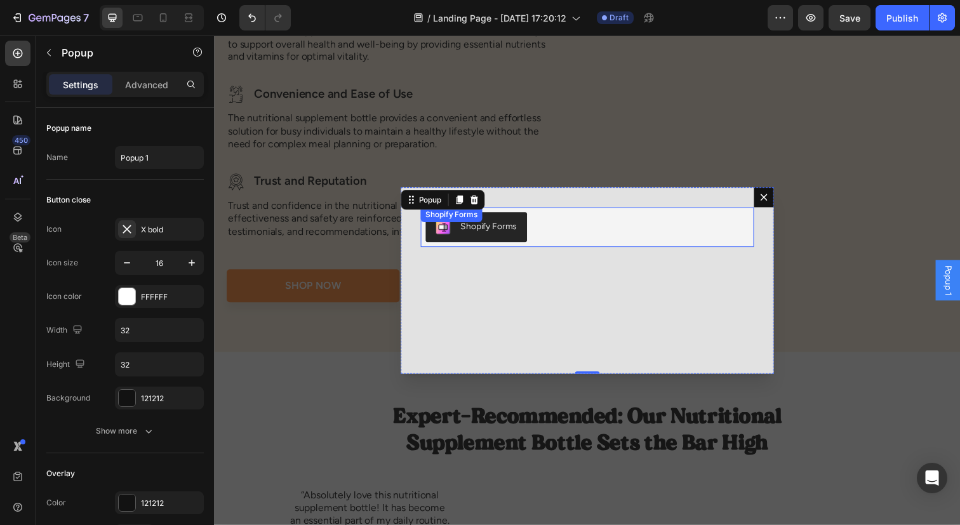
click at [591, 244] on div "Shopify Forms" at bounding box center [595, 231] width 330 height 30
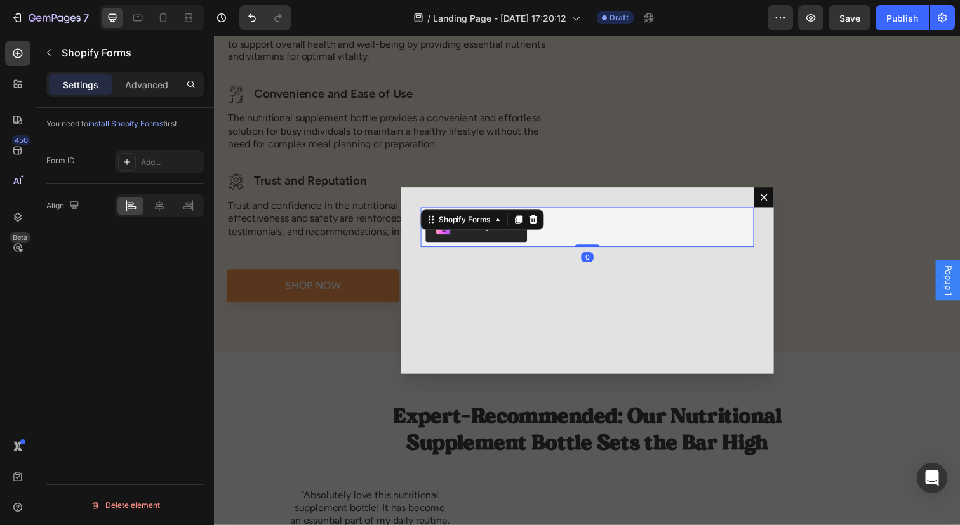
click at [591, 244] on div "Shopify Forms" at bounding box center [595, 231] width 330 height 30
click at [150, 167] on div "Add..." at bounding box center [171, 162] width 60 height 11
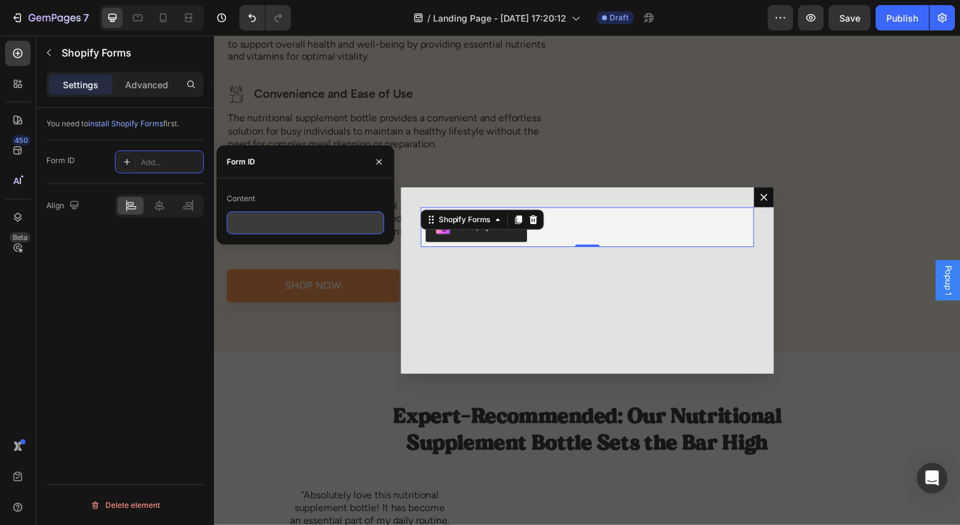
click at [319, 228] on input "text" at bounding box center [305, 222] width 157 height 23
paste input "674559"
type input "674559"
click at [159, 279] on div "You need to install Shopify Forms first. Form ID 674559 Align Delete element" at bounding box center [125, 334] width 178 height 453
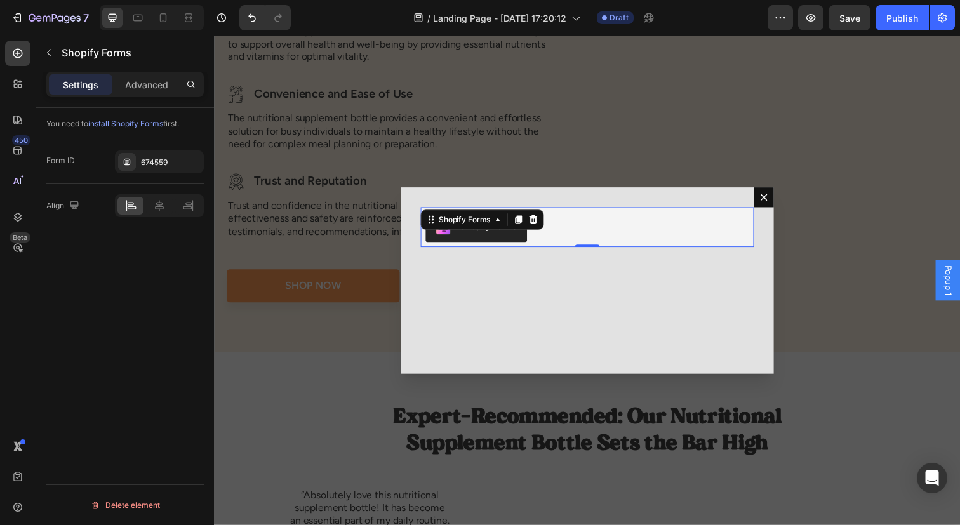
click at [354, 359] on div "Backdrop" at bounding box center [595, 286] width 762 height 500
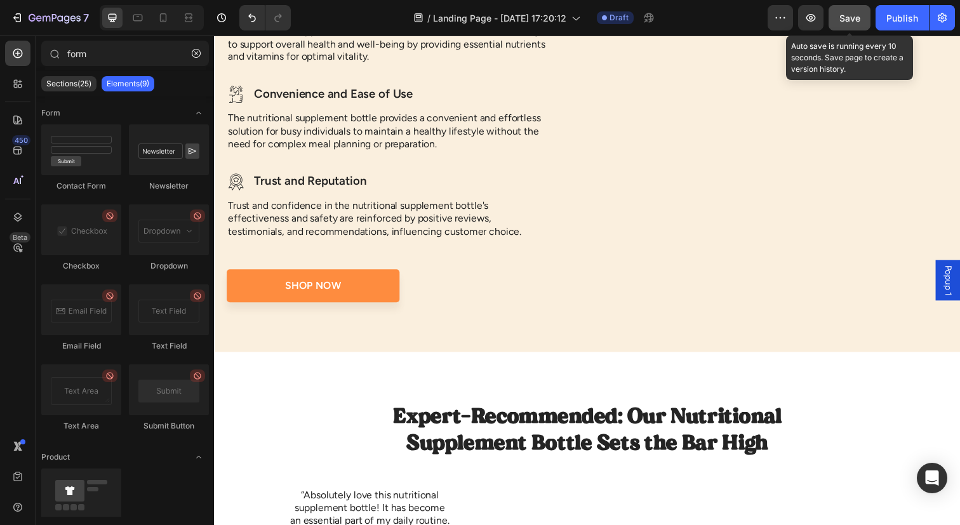
click at [853, 24] on button "Save" at bounding box center [849, 17] width 42 height 25
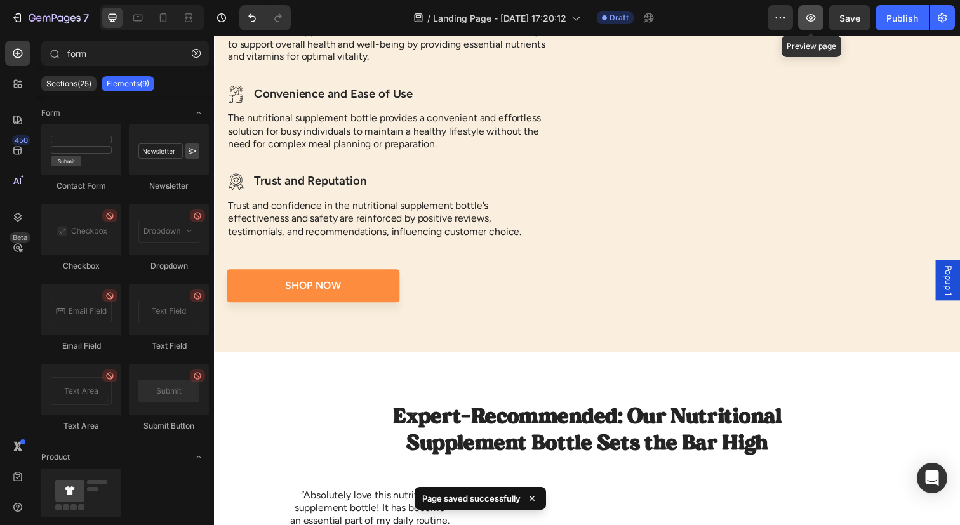
click at [809, 14] on icon "button" at bounding box center [810, 17] width 13 height 13
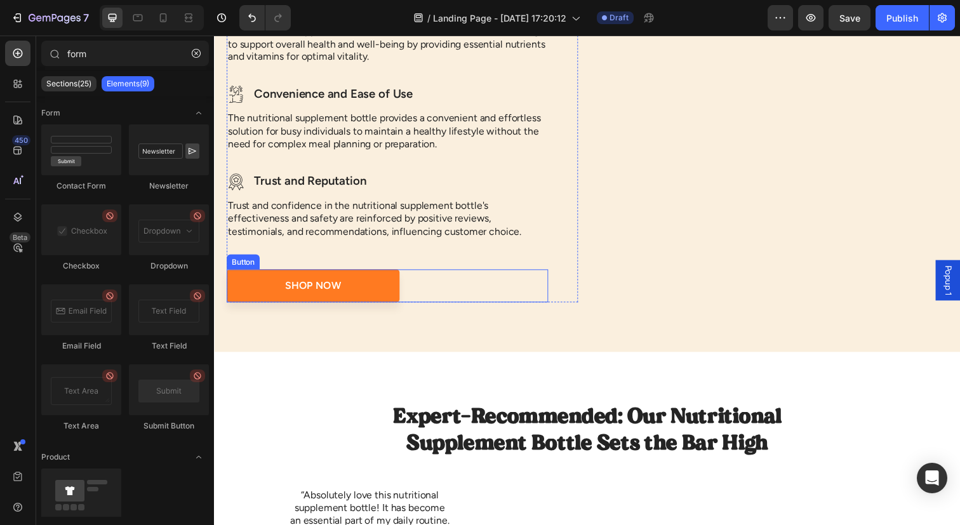
click at [352, 307] on link "Shop Now" at bounding box center [315, 291] width 176 height 34
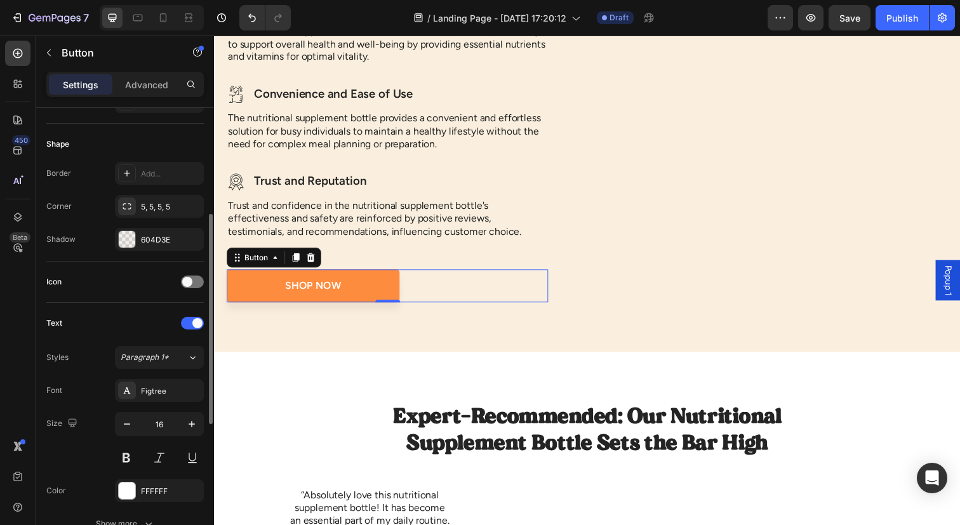
scroll to position [516, 0]
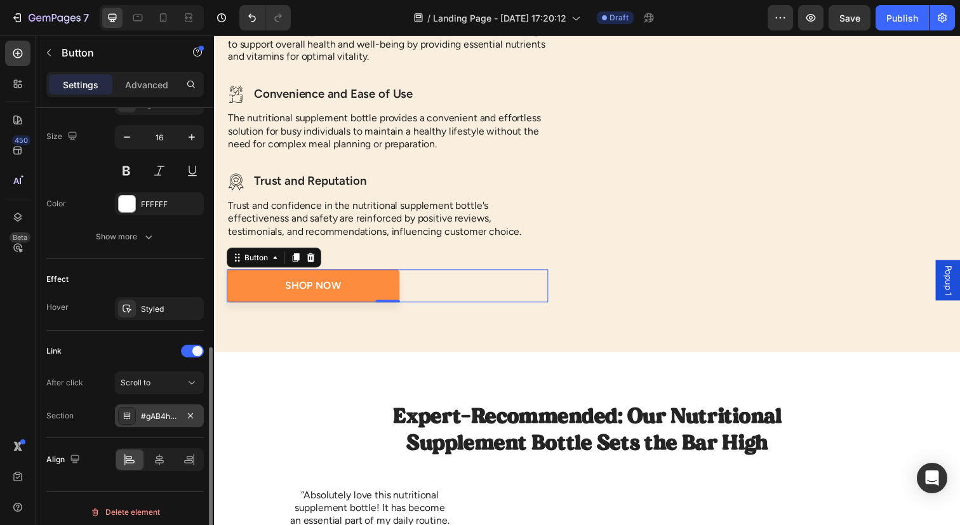
click at [167, 405] on div "#gAB4hwEOR4" at bounding box center [159, 415] width 89 height 23
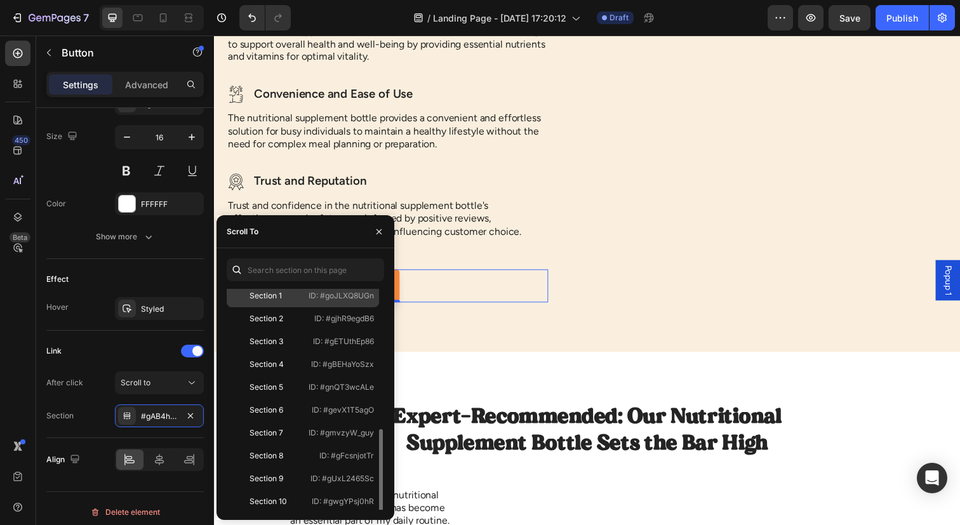
scroll to position [99, 0]
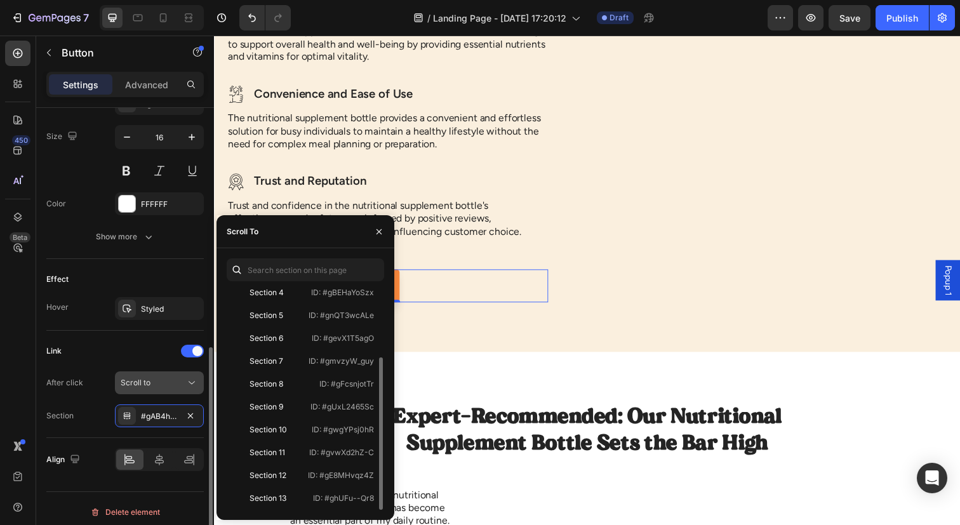
click at [149, 381] on span "Scroll to" at bounding box center [136, 383] width 30 height 10
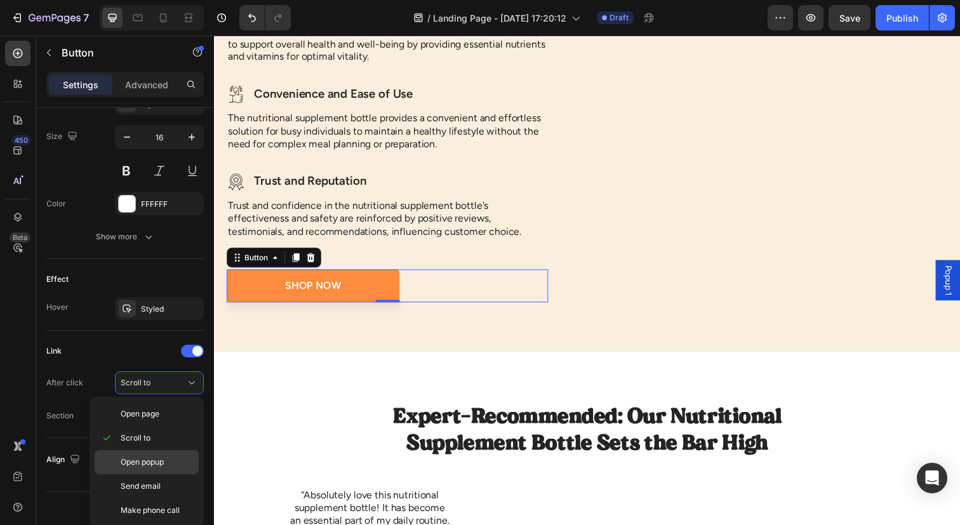
click at [148, 466] on span "Open popup" at bounding box center [142, 461] width 43 height 11
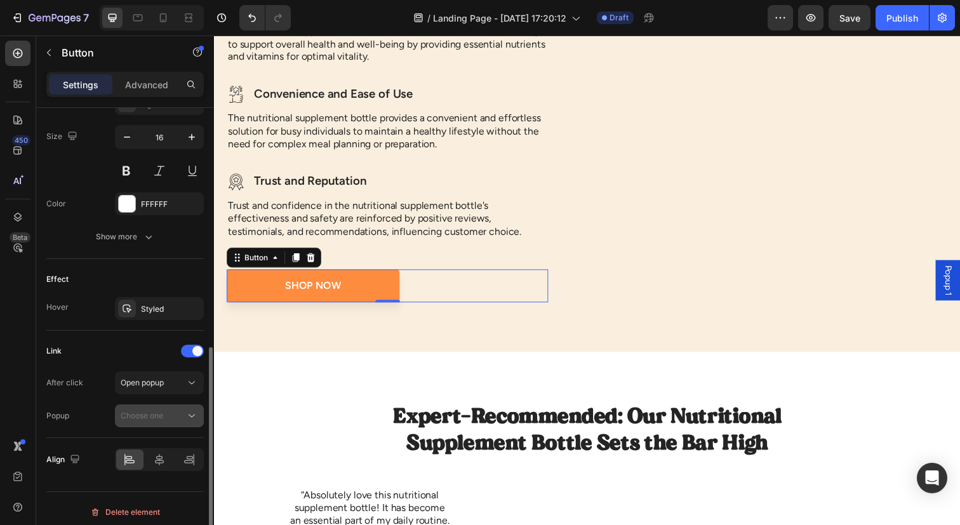
click at [168, 414] on div "Choose one" at bounding box center [153, 415] width 65 height 11
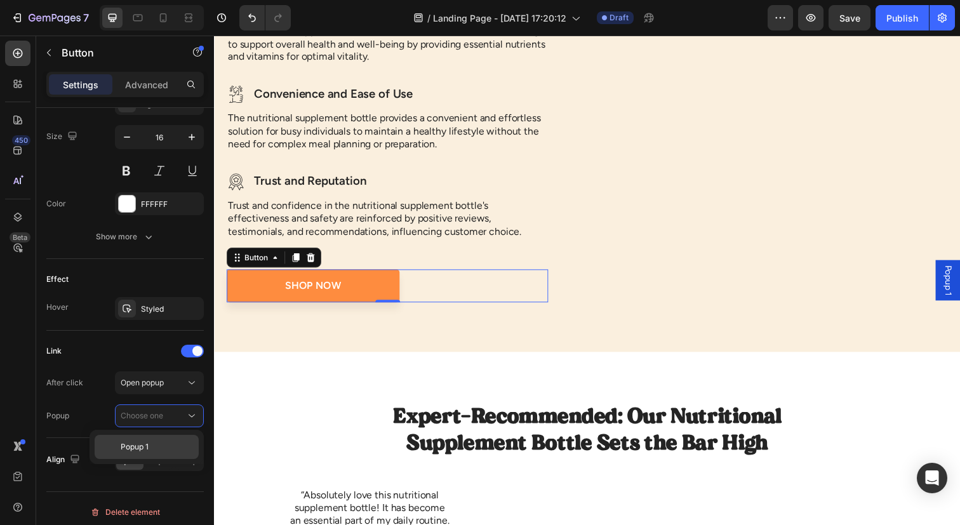
click at [150, 445] on p "Popup 1" at bounding box center [157, 446] width 72 height 11
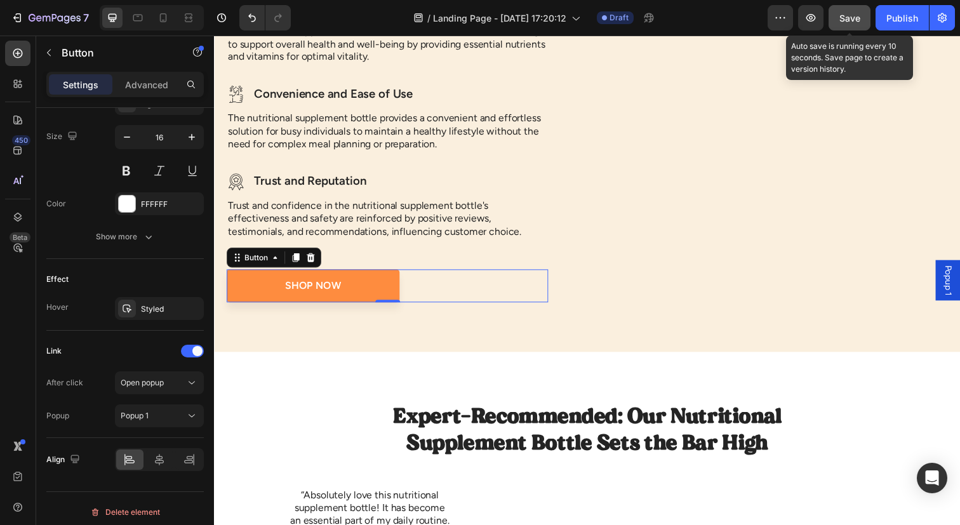
click at [859, 28] on button "Save" at bounding box center [849, 17] width 42 height 25
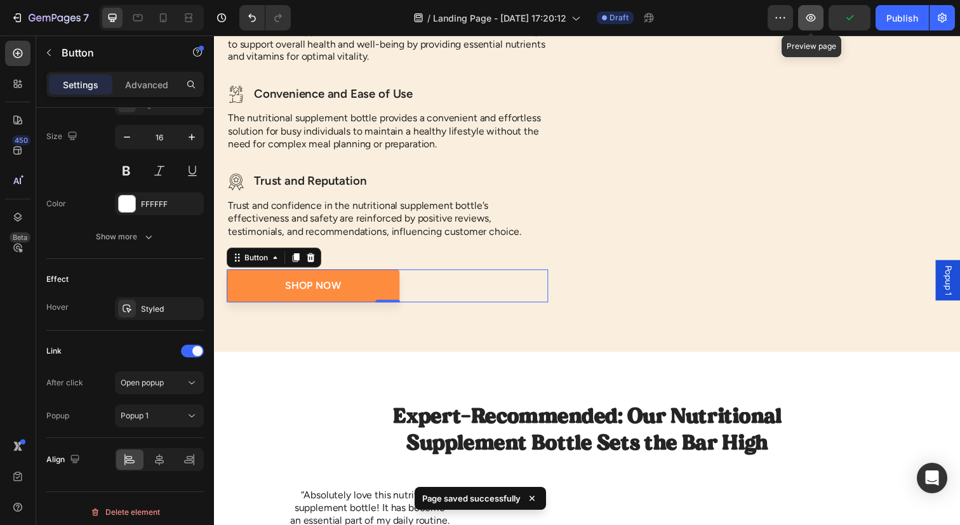
click at [814, 18] on icon "button" at bounding box center [810, 17] width 13 height 13
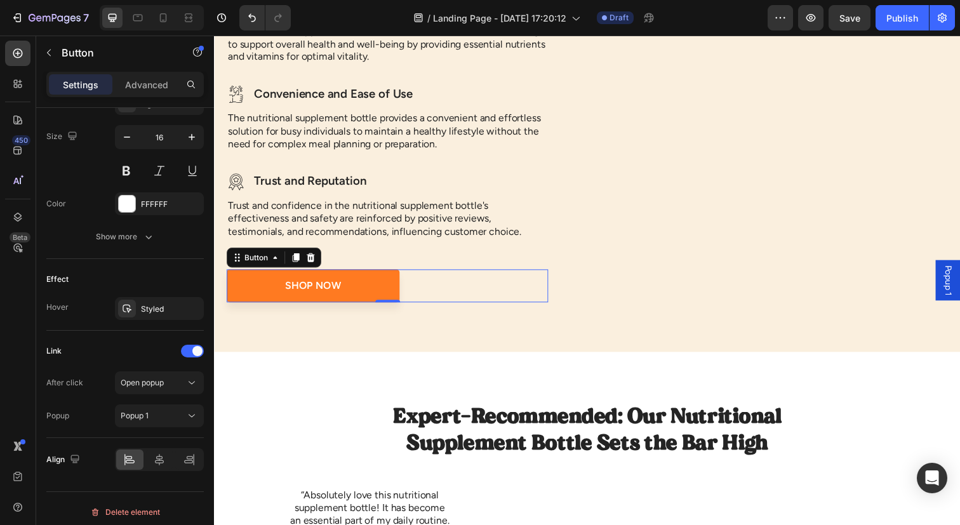
click at [376, 283] on link "Shop Now" at bounding box center [315, 291] width 176 height 34
click at [958, 275] on span "Popup 1" at bounding box center [963, 285] width 13 height 31
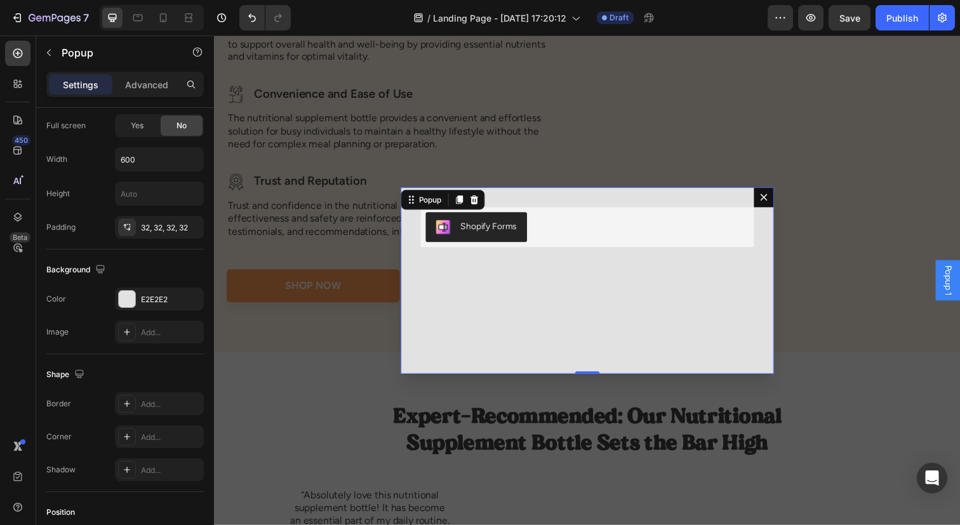
scroll to position [0, 0]
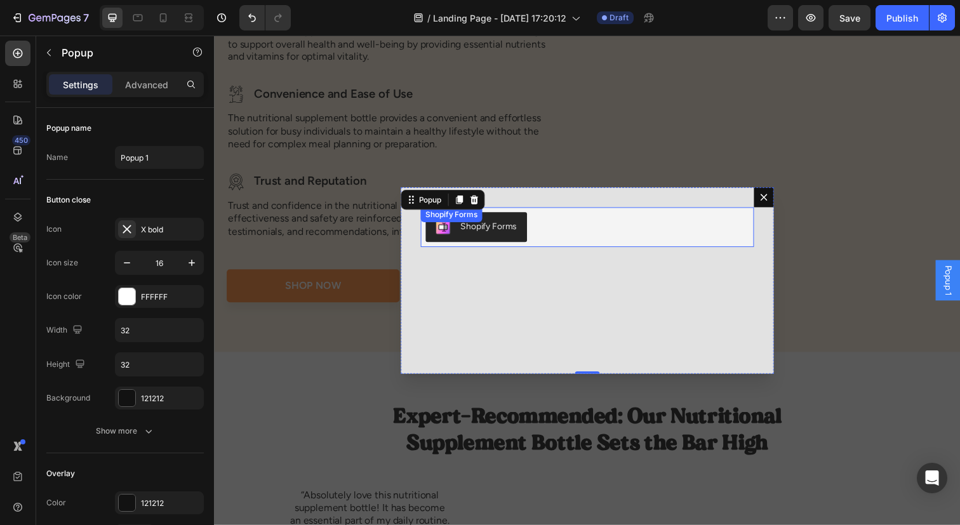
click at [557, 239] on div "Shopify Forms" at bounding box center [595, 231] width 330 height 30
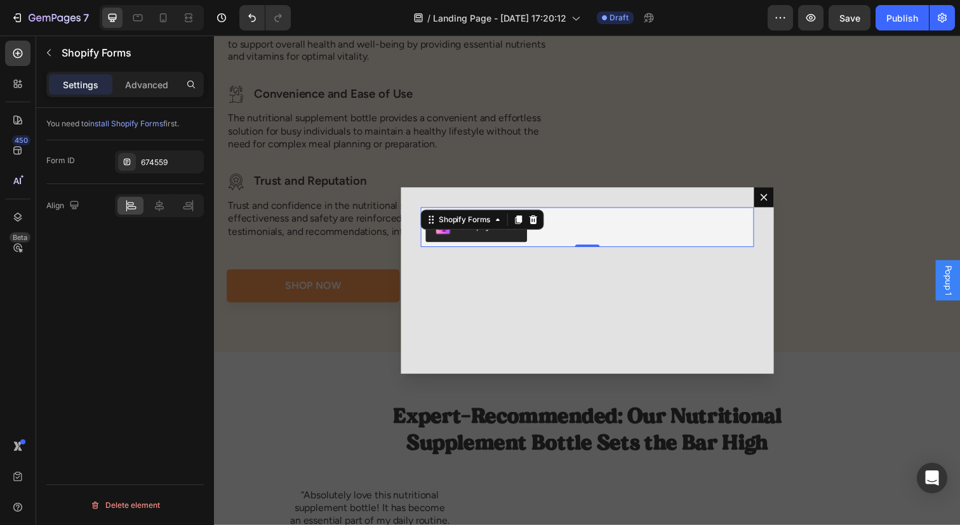
click at [154, 128] on span "install Shopify Forms" at bounding box center [125, 124] width 75 height 10
click at [161, 83] on p "Advanced" at bounding box center [146, 84] width 43 height 13
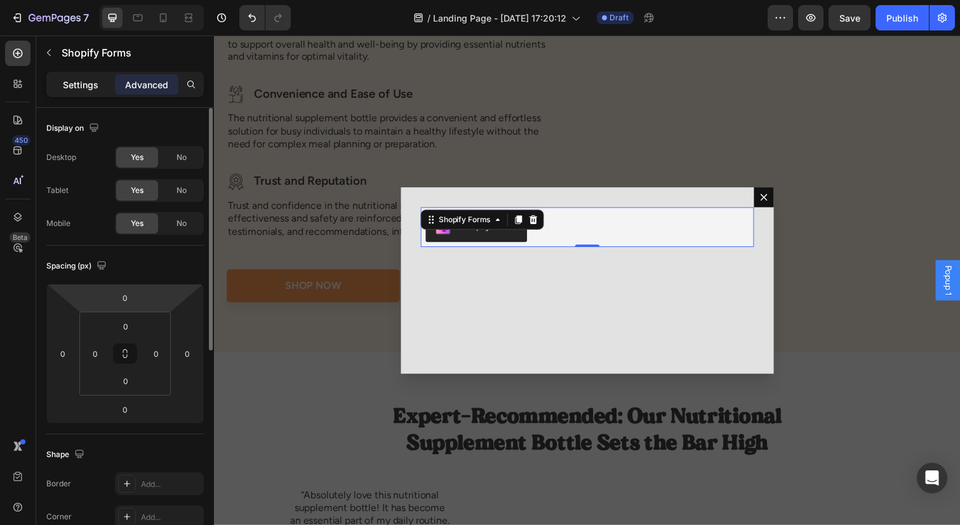
click at [82, 83] on p "Settings" at bounding box center [81, 84] width 36 height 13
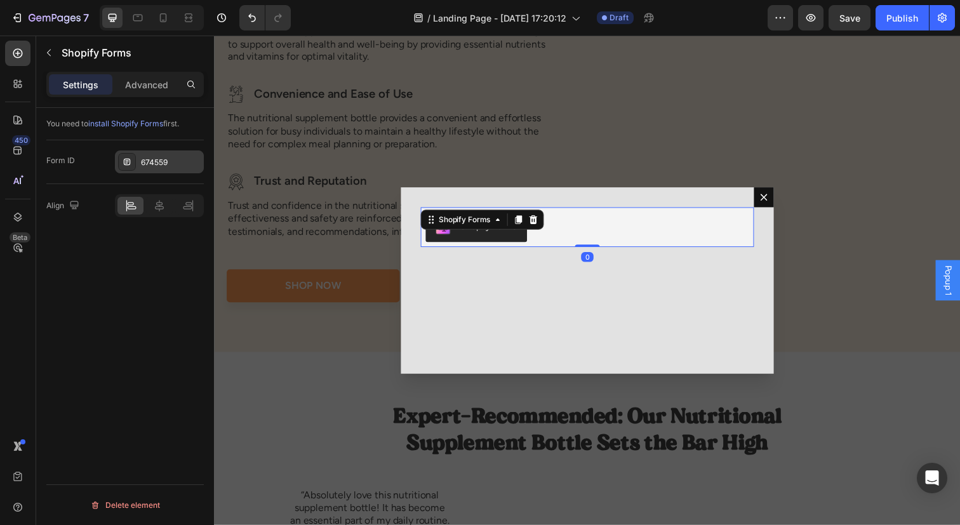
click at [151, 157] on div "674559" at bounding box center [171, 162] width 60 height 11
click at [128, 250] on div "You need to install Shopify Forms first. Form ID 674559 Align Delete element" at bounding box center [125, 334] width 178 height 453
click at [527, 310] on div "Shopify Forms Shopify Forms 0" at bounding box center [594, 285] width 381 height 190
click at [584, 229] on div "Shopify Forms" at bounding box center [595, 231] width 330 height 30
click at [555, 318] on div "Shopify Forms Shopify Forms 0" at bounding box center [594, 285] width 381 height 190
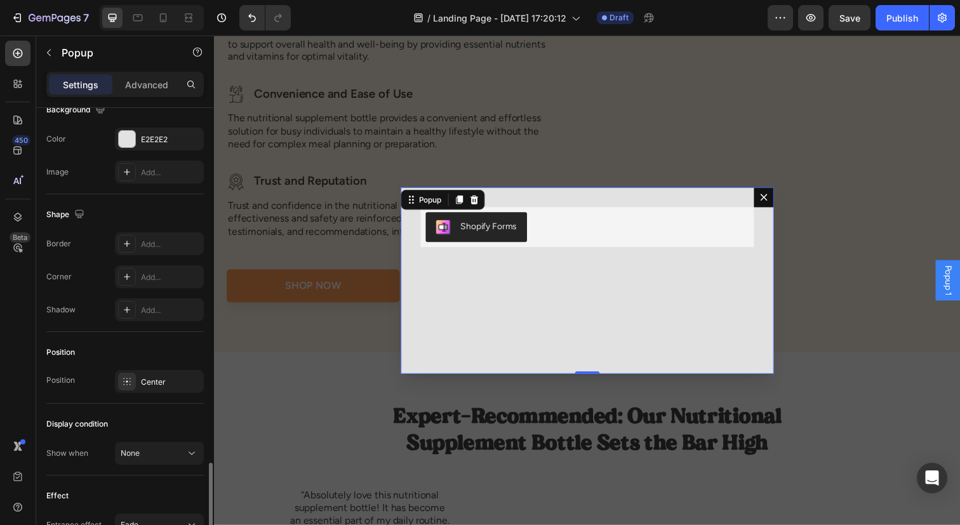
scroll to position [748, 0]
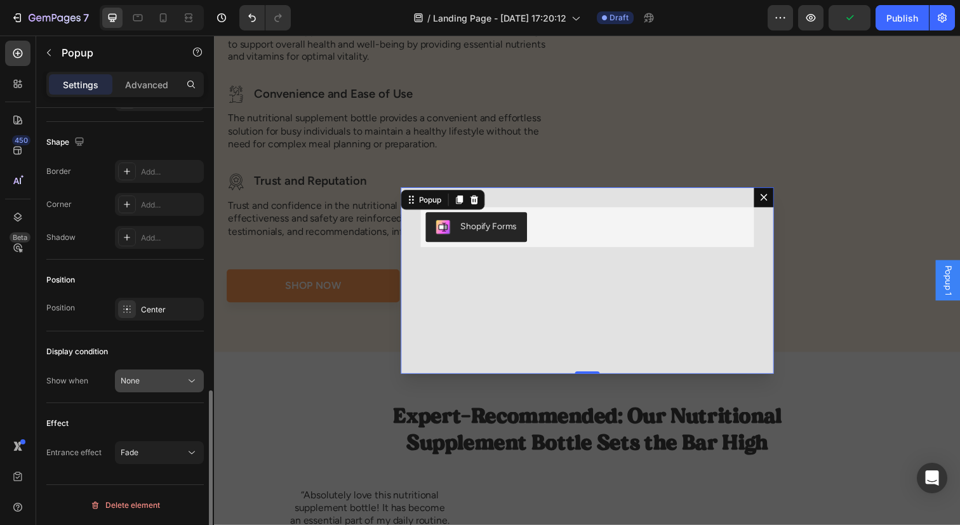
click at [161, 374] on button "None" at bounding box center [159, 380] width 89 height 23
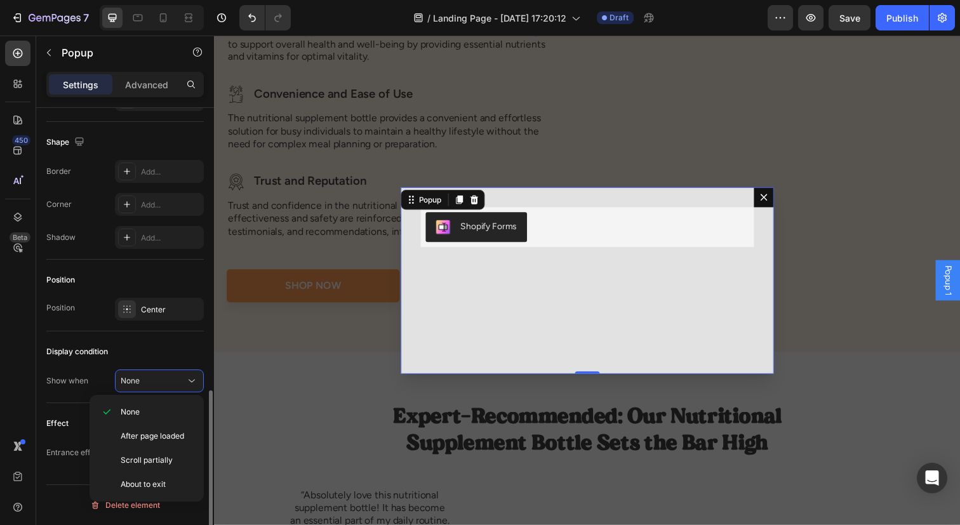
click at [166, 352] on div "Display condition" at bounding box center [124, 351] width 157 height 20
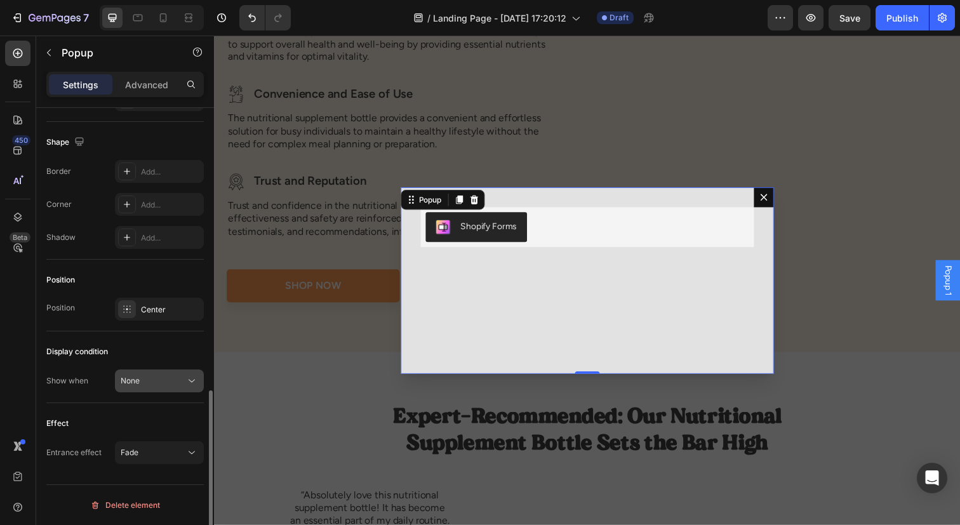
click at [171, 387] on button "None" at bounding box center [159, 380] width 89 height 23
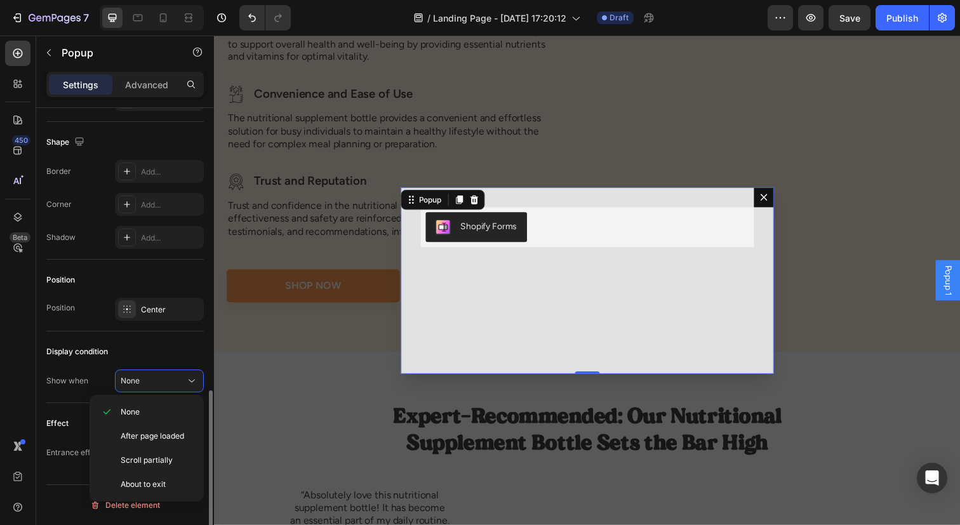
click at [172, 355] on div "Display condition" at bounding box center [124, 351] width 157 height 20
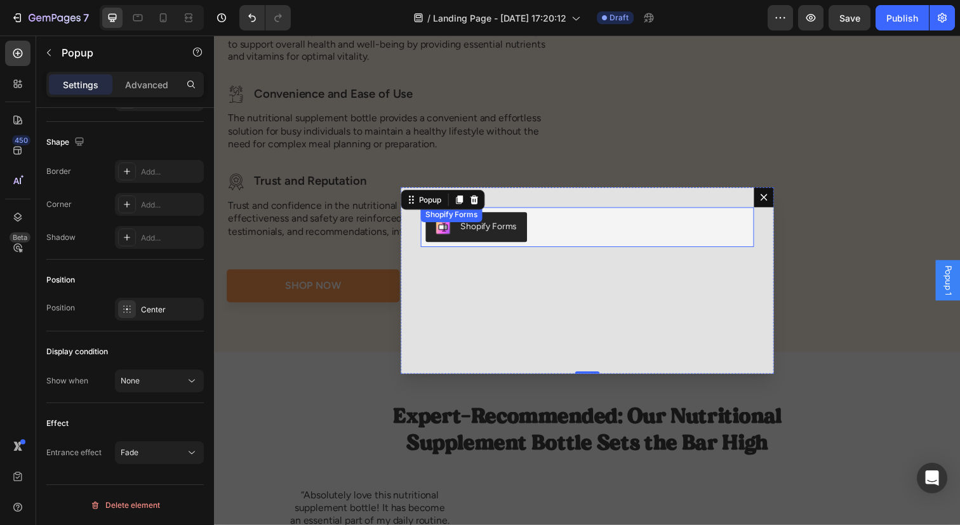
click at [573, 242] on div "Shopify Forms" at bounding box center [595, 231] width 330 height 30
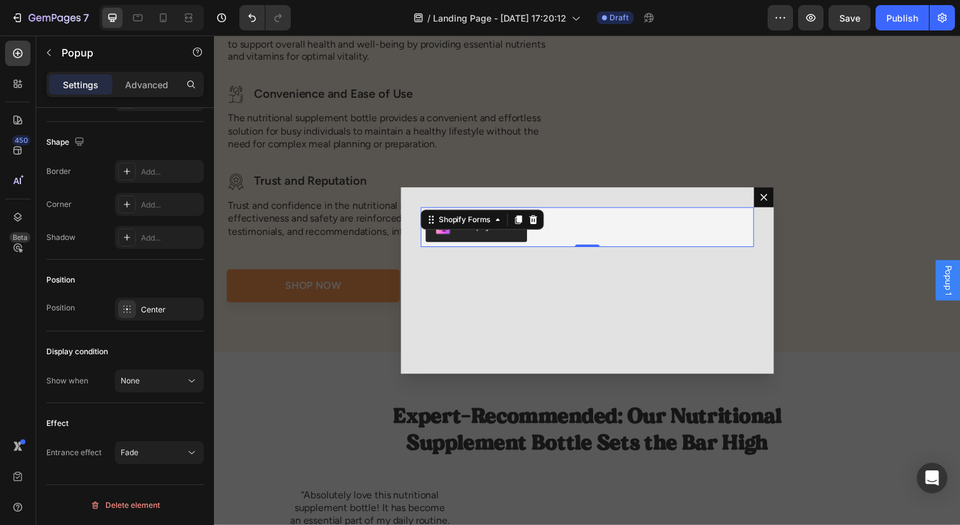
scroll to position [0, 0]
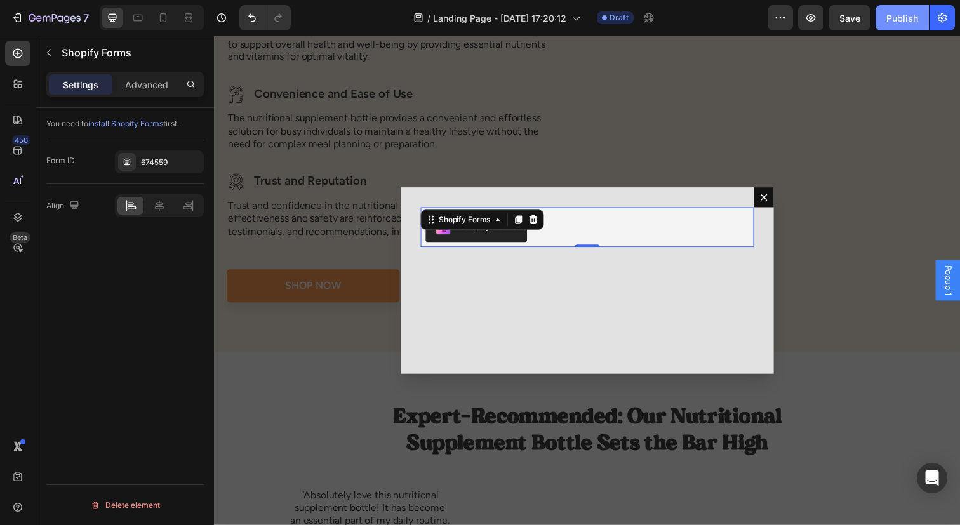
click at [892, 22] on div "Publish" at bounding box center [902, 17] width 32 height 13
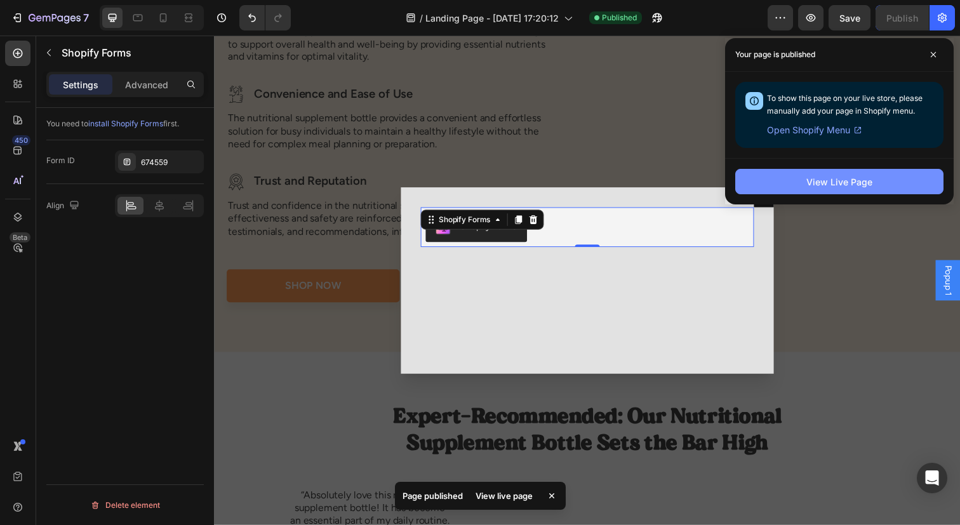
click at [822, 184] on div "View Live Page" at bounding box center [839, 181] width 66 height 13
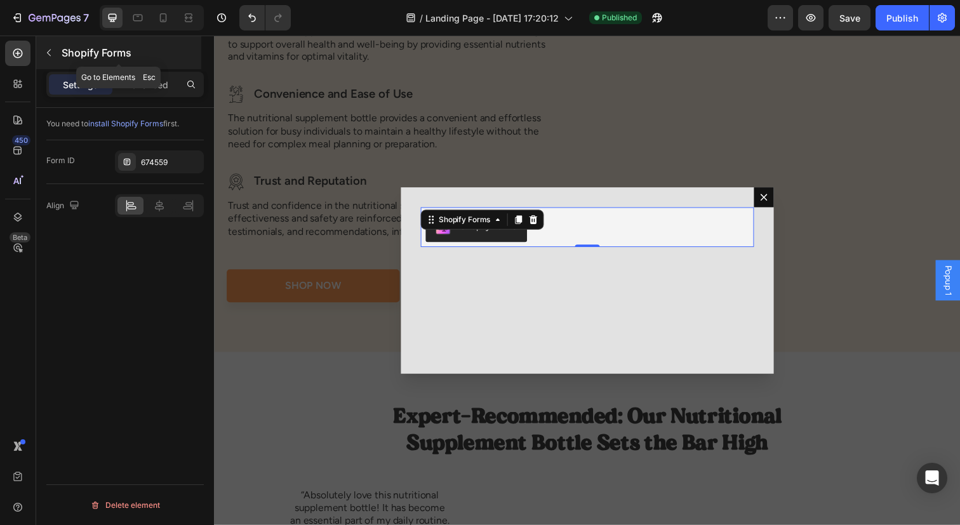
click at [64, 56] on p "Shopify Forms" at bounding box center [130, 52] width 137 height 15
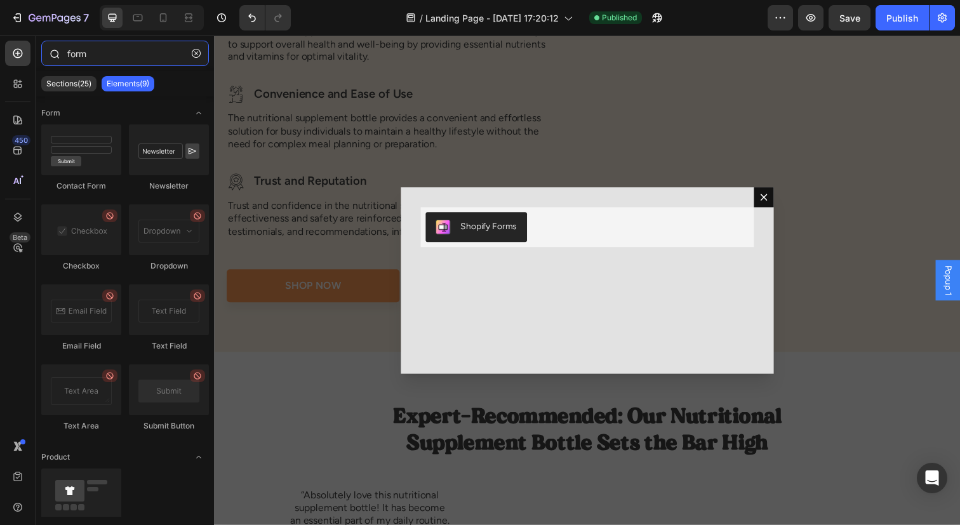
click at [129, 56] on input "form" at bounding box center [125, 53] width 168 height 25
click at [31, 83] on div "450 Beta" at bounding box center [18, 280] width 36 height 489
click at [23, 83] on icon at bounding box center [17, 83] width 13 height 13
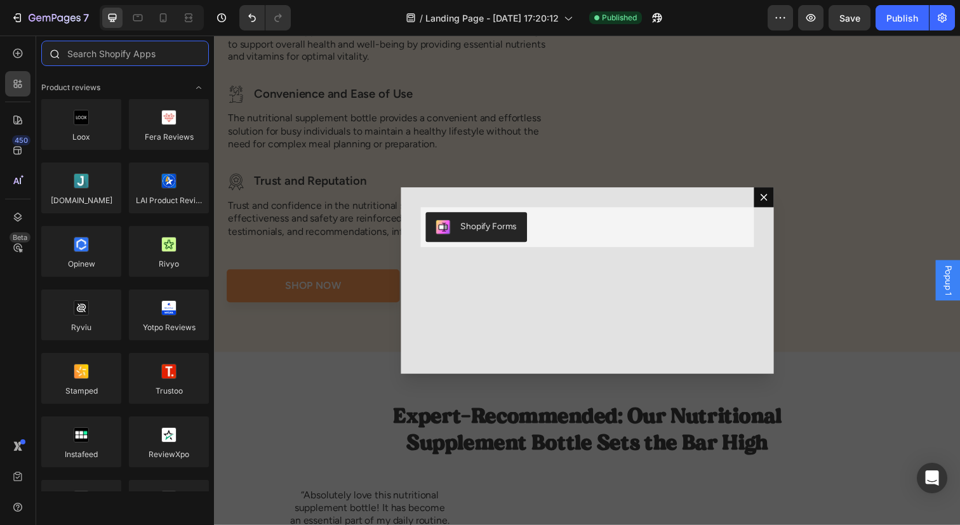
click at [119, 62] on input "text" at bounding box center [125, 53] width 168 height 25
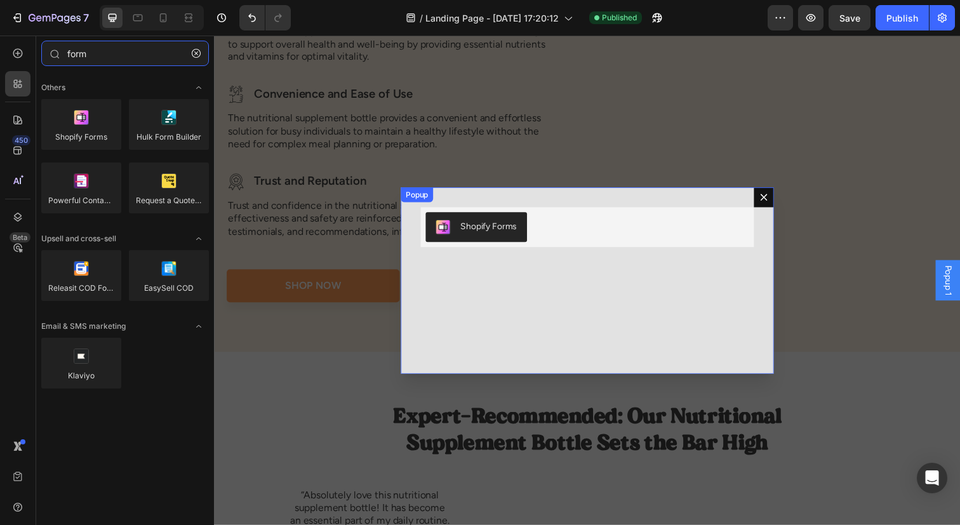
type input "form"
click at [780, 204] on button "Dialog content" at bounding box center [775, 200] width 20 height 20
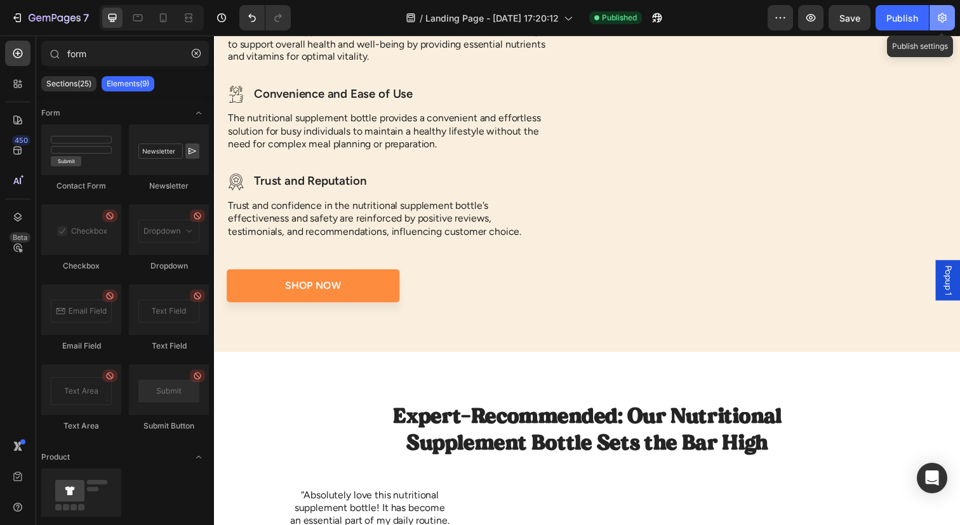
drag, startPoint x: 927, startPoint y: 24, endPoint x: 946, endPoint y: 21, distance: 19.9
click at [946, 21] on div "Publish Publish settings" at bounding box center [914, 17] width 79 height 25
click at [946, 21] on icon "button" at bounding box center [942, 17] width 13 height 13
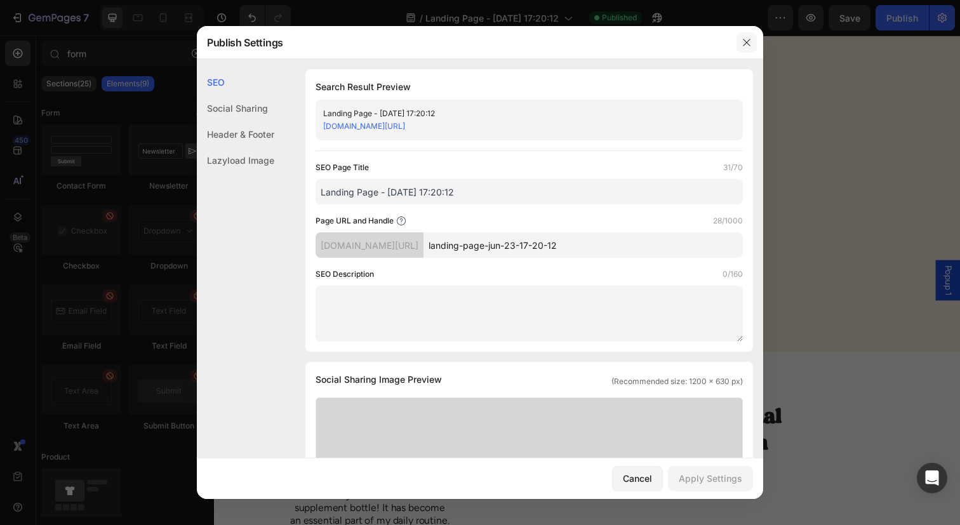
click at [746, 44] on icon "button" at bounding box center [746, 42] width 10 height 10
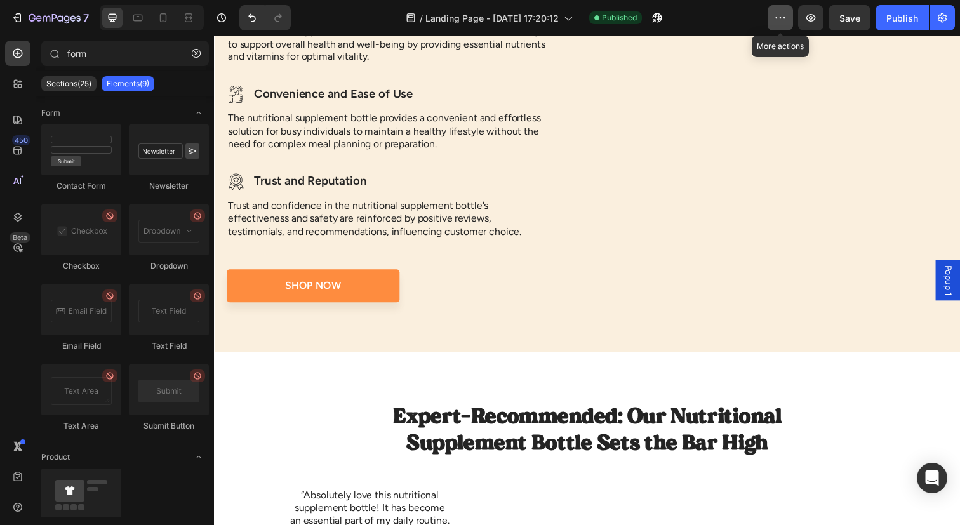
click at [773, 9] on button "button" at bounding box center [779, 17] width 25 height 25
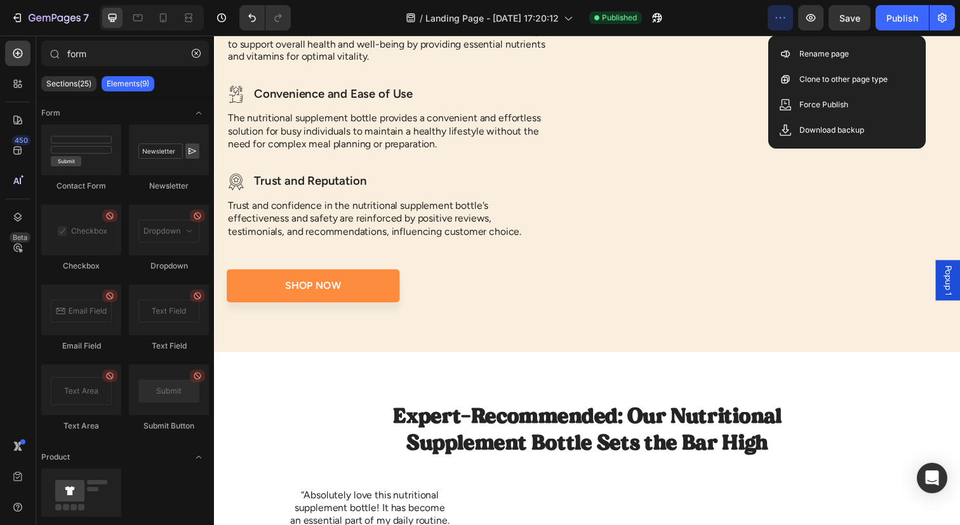
click at [713, 21] on div "/ Landing Page - Jun 23, 17:20:12 Published" at bounding box center [534, 17] width 467 height 25
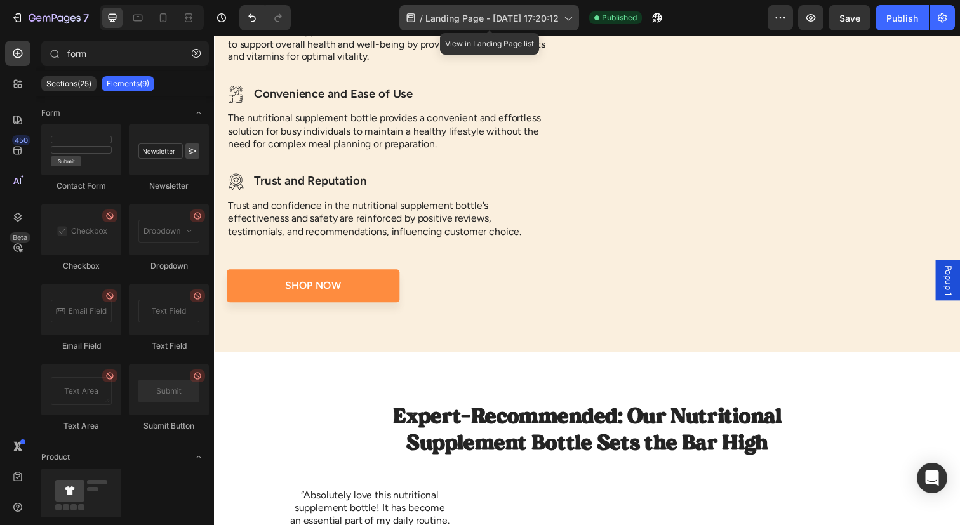
click at [551, 11] on span "Landing Page - [DATE] 17:20:12" at bounding box center [491, 17] width 133 height 13
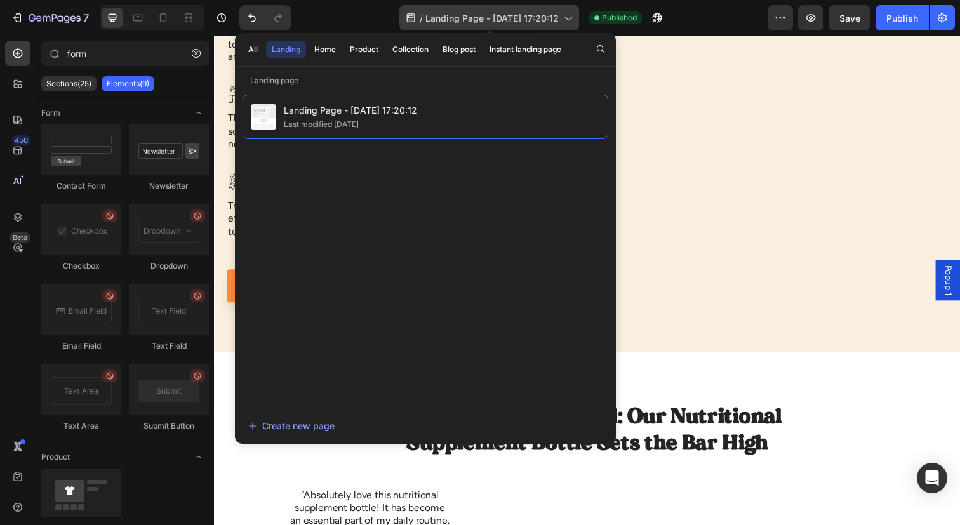
click at [551, 11] on span "Landing Page - [DATE] 17:20:12" at bounding box center [491, 17] width 133 height 13
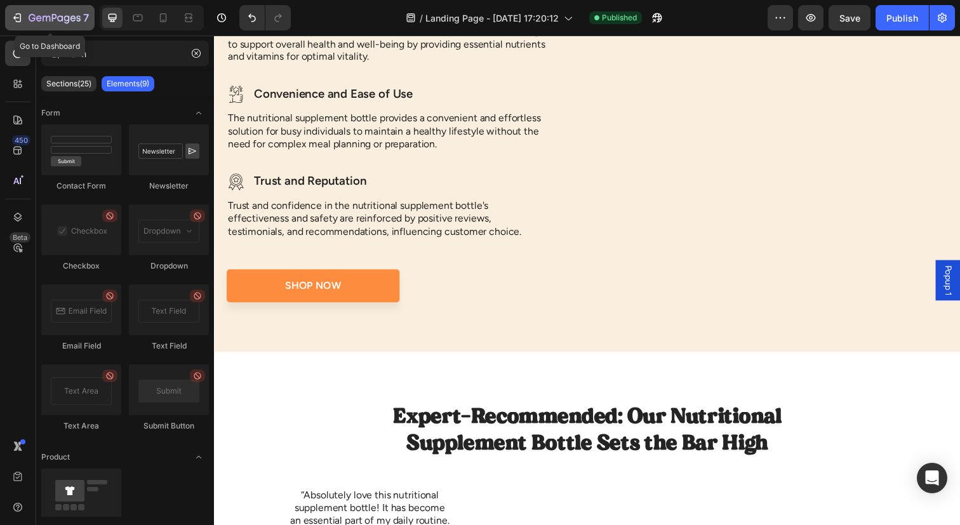
click at [62, 21] on icon "button" at bounding box center [60, 18] width 6 height 6
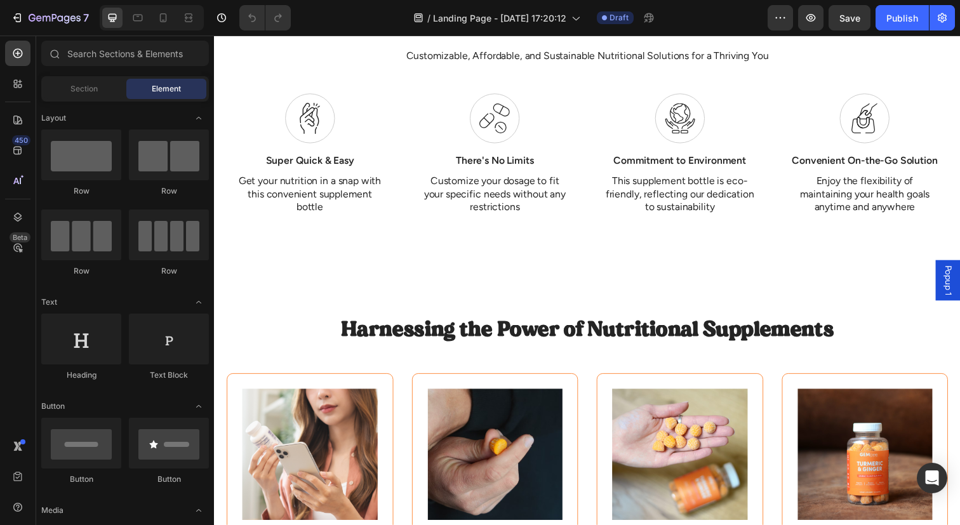
scroll to position [953, 0]
